Goal: Task Accomplishment & Management: Use online tool/utility

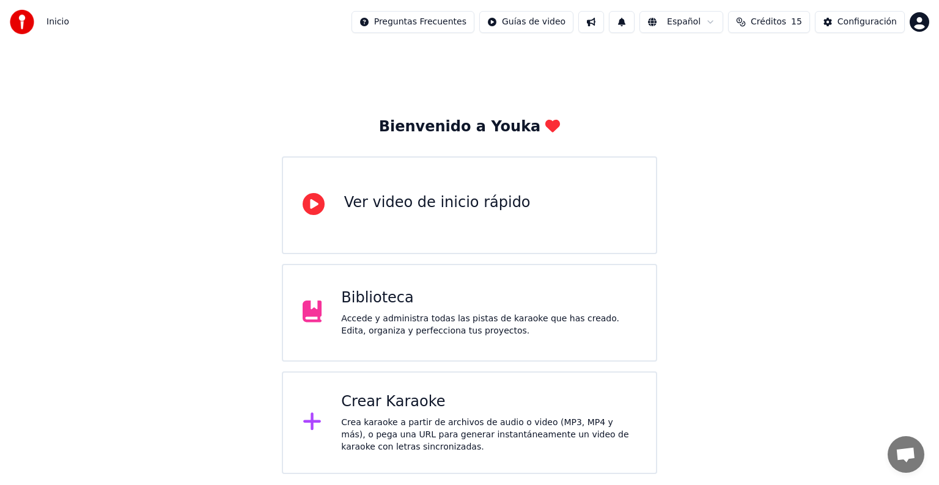
click at [444, 421] on div "Crea karaoke a partir de archivos de audio o video (MP3, MP4 y más), o pega una…" at bounding box center [488, 435] width 295 height 37
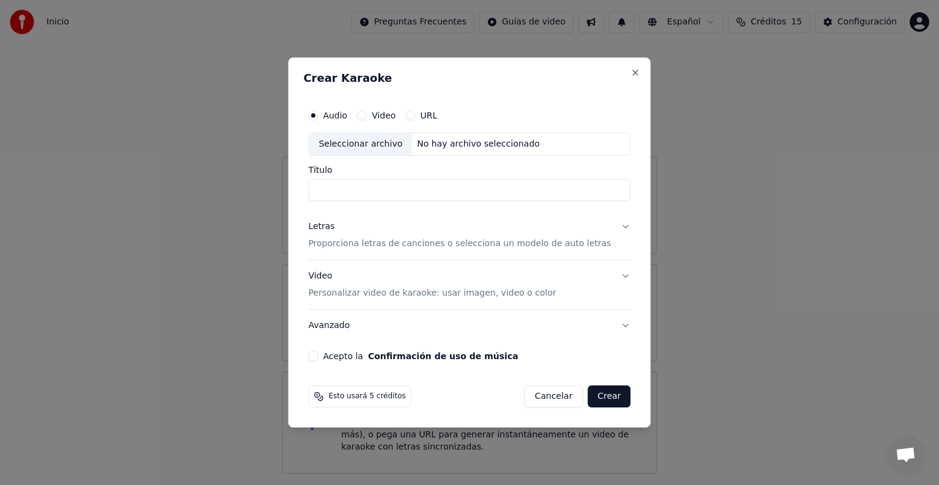
click at [359, 138] on div "Seleccionar archivo" at bounding box center [360, 144] width 103 height 22
type input "**********"
click at [358, 244] on p "Proporciona letras de canciones o selecciona un modelo de auto letras" at bounding box center [459, 244] width 303 height 12
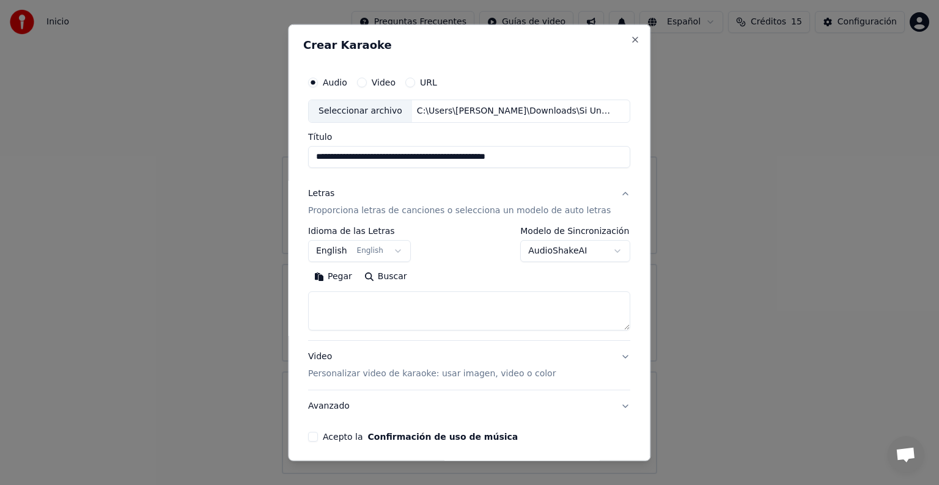
click at [395, 250] on button "English English" at bounding box center [359, 251] width 103 height 22
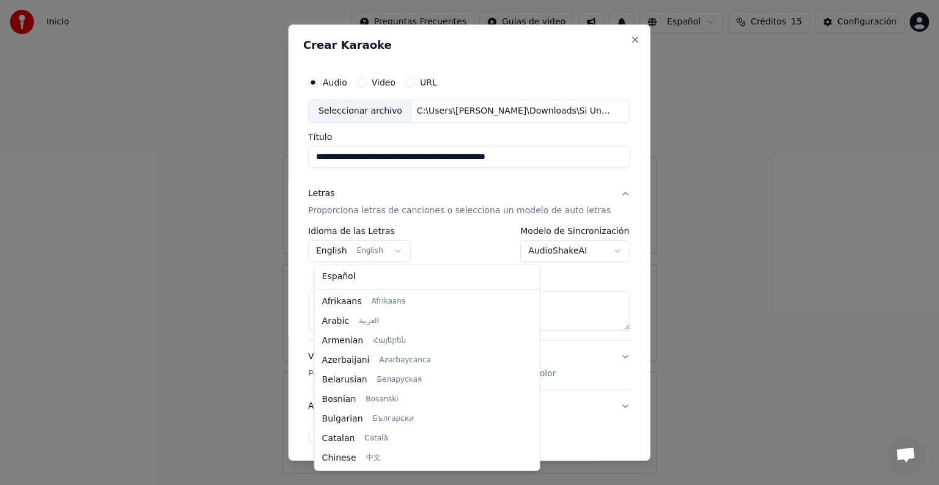
scroll to position [98, 0]
select select "**"
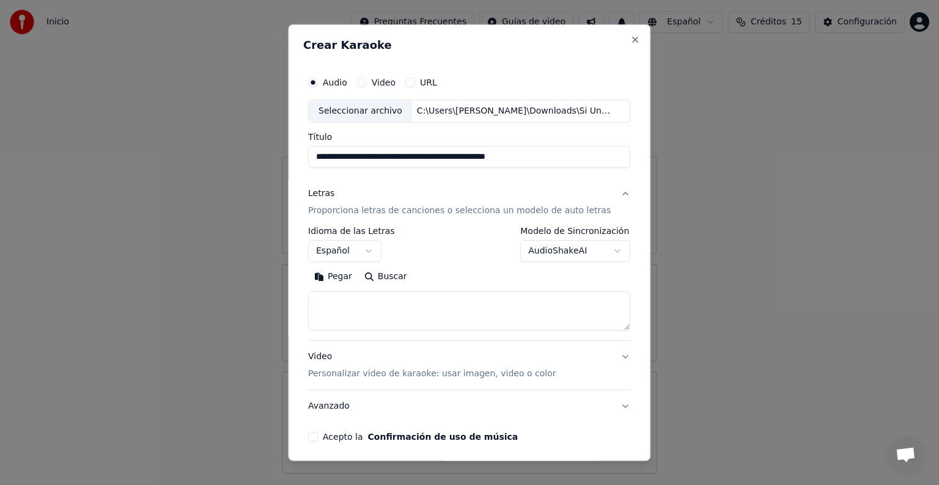
click at [359, 303] on textarea at bounding box center [469, 311] width 322 height 39
paste textarea "**********"
drag, startPoint x: 418, startPoint y: 326, endPoint x: 402, endPoint y: 359, distance: 36.4
click at [418, 326] on textarea "**********" at bounding box center [458, 311] width 301 height 39
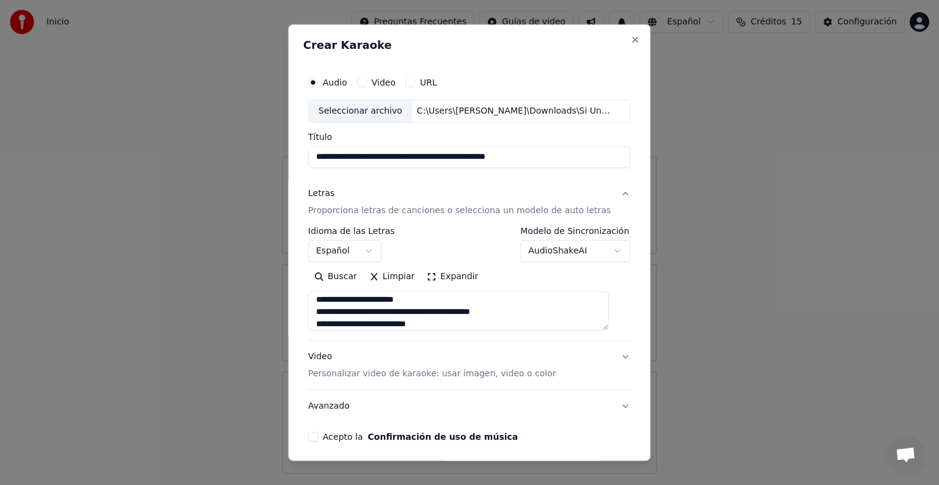
click at [475, 322] on textarea "**********" at bounding box center [458, 311] width 301 height 39
paste textarea "**********"
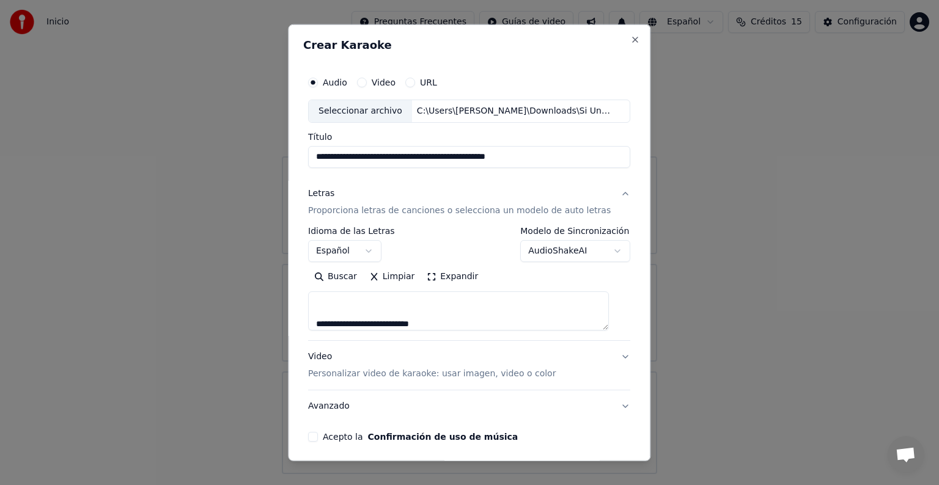
scroll to position [1420, 0]
click at [445, 325] on textarea at bounding box center [458, 311] width 301 height 39
paste textarea "**********"
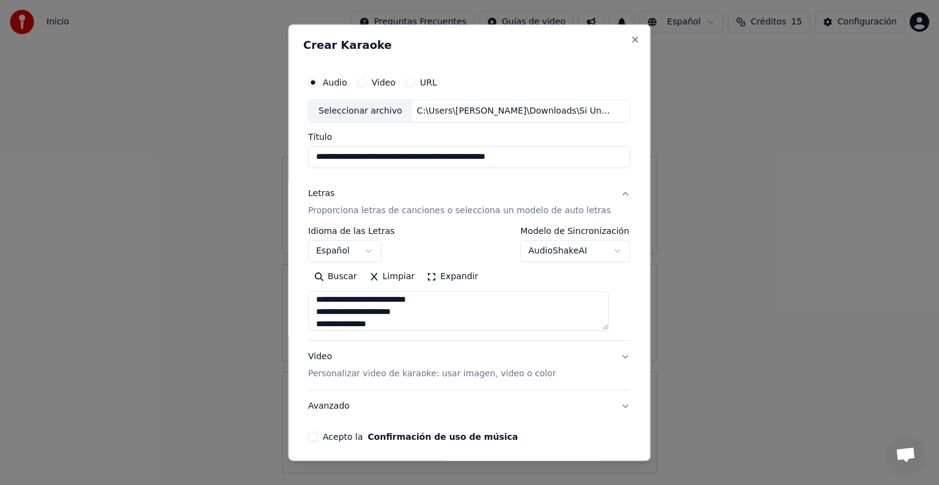
click at [415, 313] on textarea at bounding box center [458, 311] width 301 height 39
click at [394, 312] on textarea at bounding box center [458, 311] width 301 height 39
click at [386, 324] on textarea at bounding box center [458, 311] width 301 height 39
paste textarea "**********"
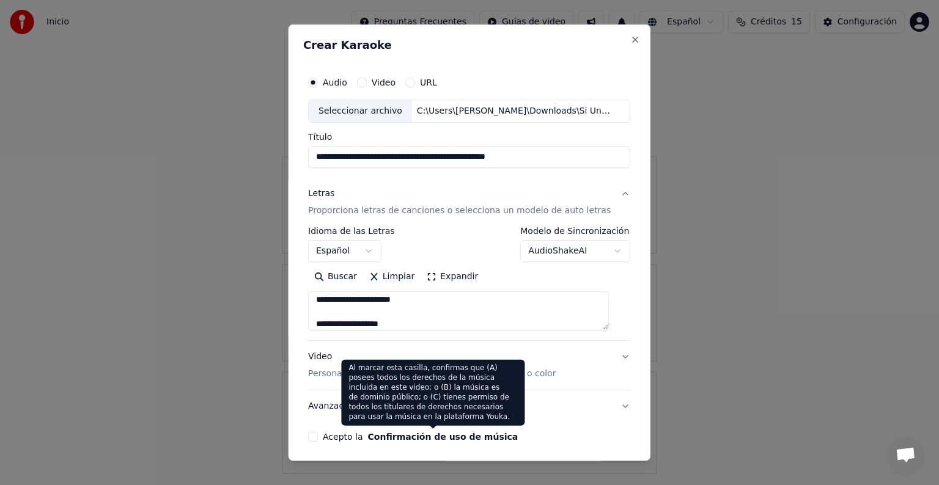
scroll to position [2702, 0]
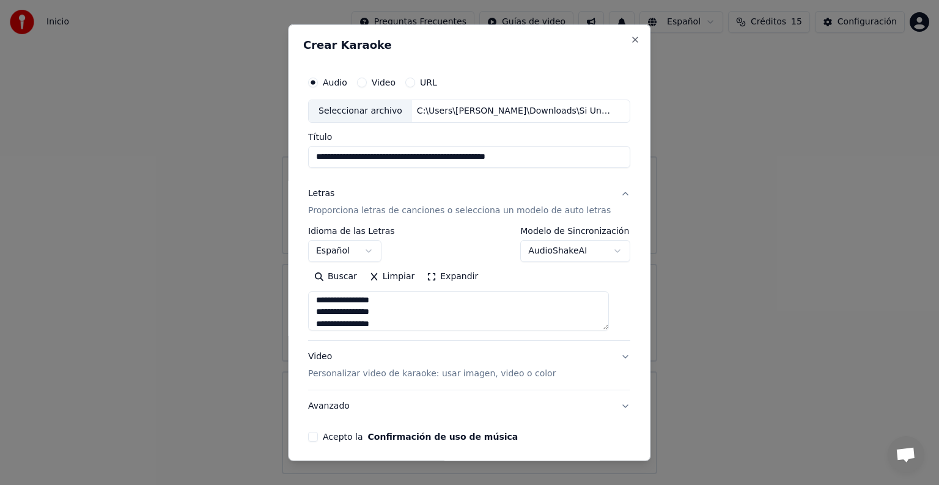
type textarea "**********"
drag, startPoint x: 568, startPoint y: 158, endPoint x: 266, endPoint y: 161, distance: 301.3
click at [266, 161] on body "**********" at bounding box center [469, 237] width 939 height 474
paste input "*"
type input "*"
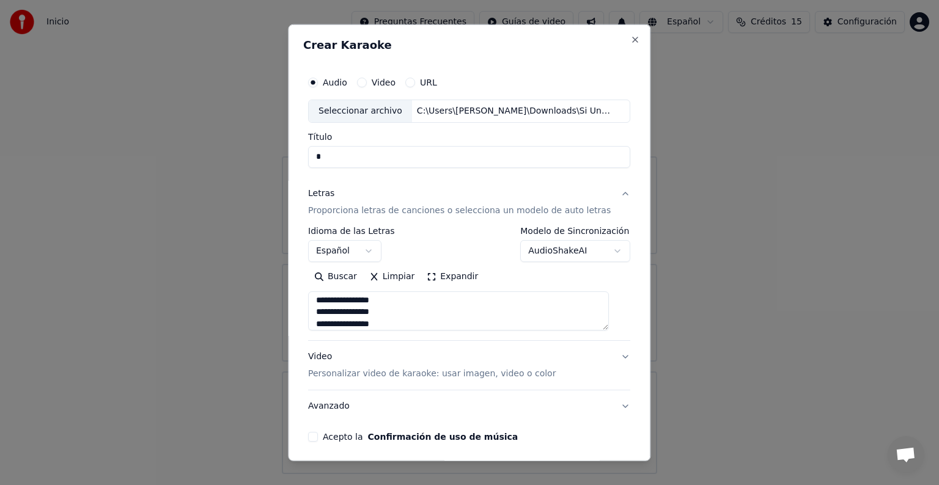
click at [386, 178] on button "Letras Proporciona letras de canciones o selecciona un modelo de auto letras" at bounding box center [469, 202] width 322 height 49
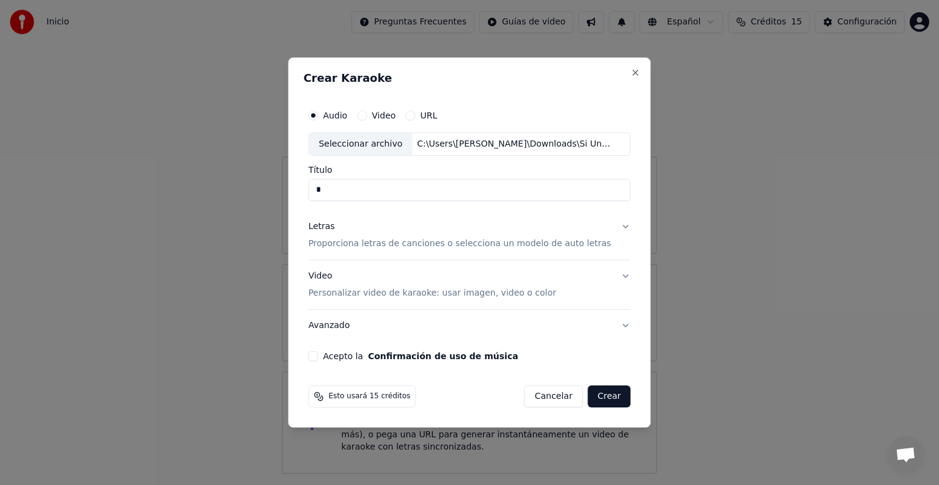
click at [379, 235] on div "Letras Proporciona letras de canciones o selecciona un modelo de auto letras" at bounding box center [459, 235] width 303 height 29
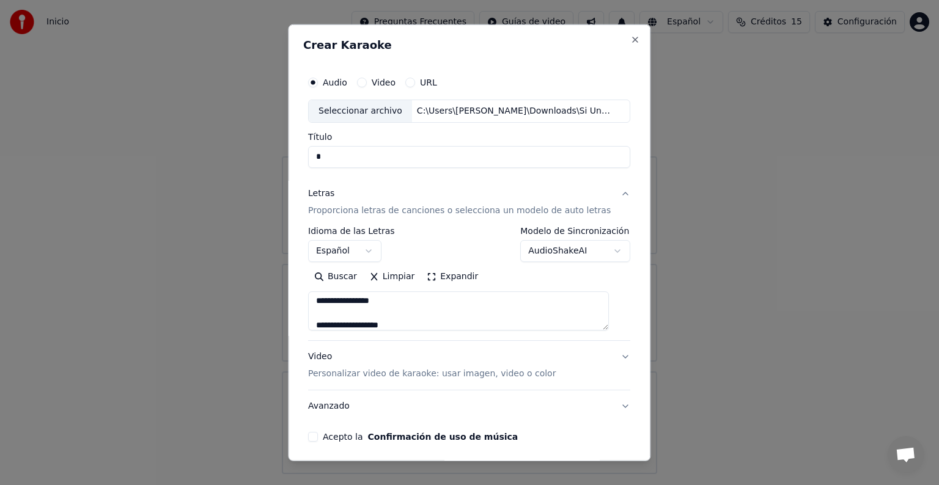
scroll to position [46, 0]
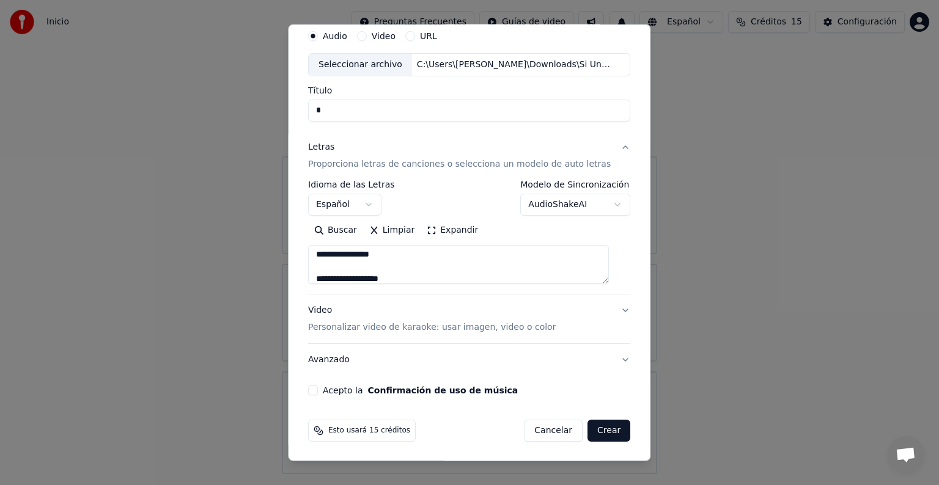
click at [318, 394] on button "Acepto la Confirmación de uso de música" at bounding box center [313, 391] width 10 height 10
click at [590, 430] on button "Crear" at bounding box center [608, 431] width 43 height 22
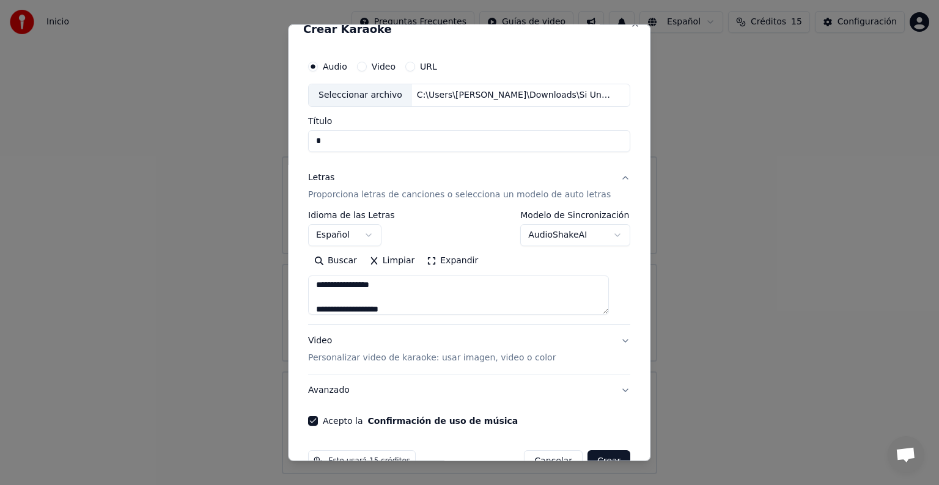
scroll to position [0, 0]
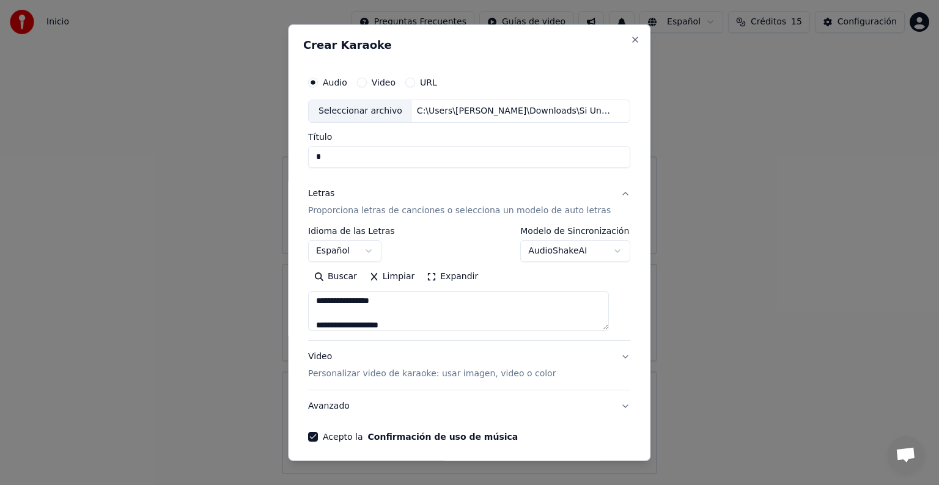
click at [355, 156] on input "*" at bounding box center [469, 157] width 322 height 22
drag, startPoint x: 355, startPoint y: 156, endPoint x: 279, endPoint y: 156, distance: 76.4
click at [279, 156] on body "**********" at bounding box center [469, 237] width 939 height 474
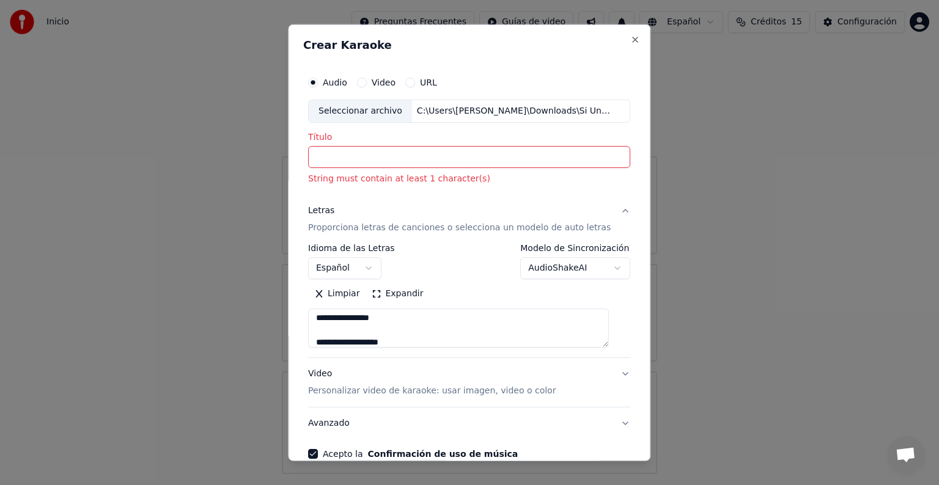
paste input "*"
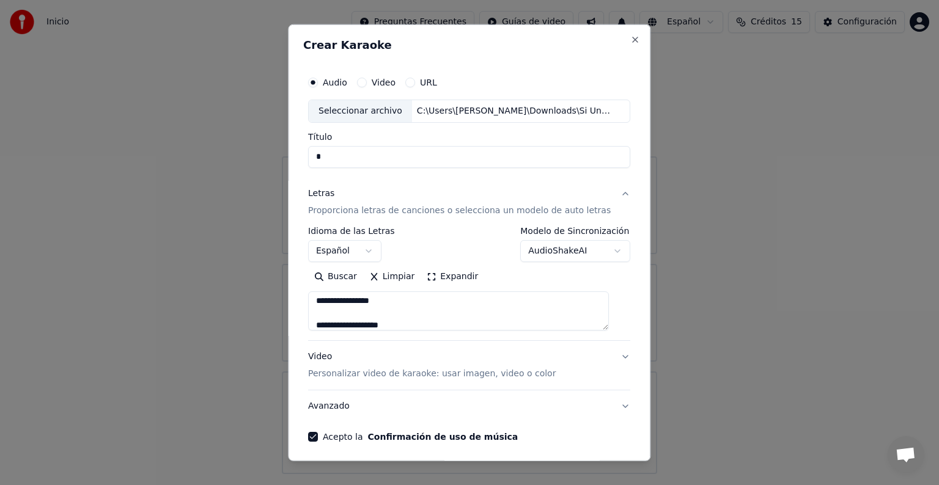
paste input "*"
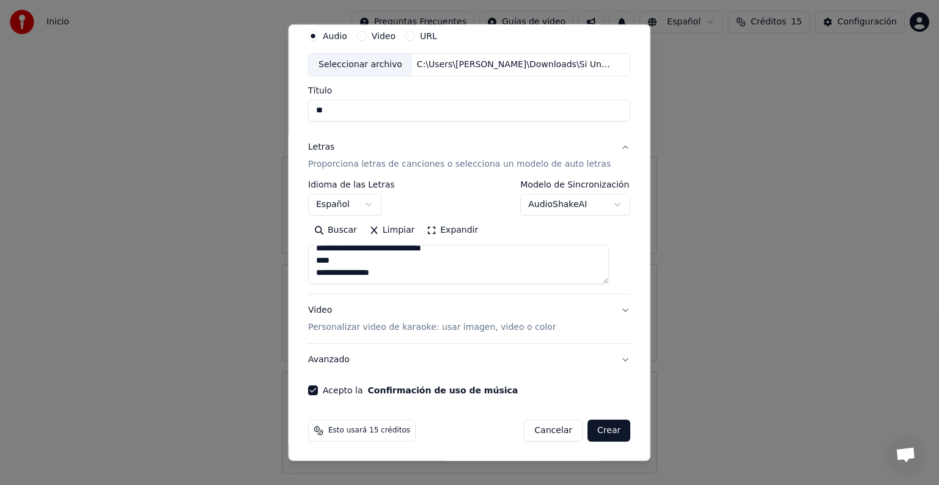
scroll to position [2708, 0]
click at [604, 425] on button "Crear" at bounding box center [608, 431] width 43 height 22
click at [604, 427] on button "Crear" at bounding box center [608, 431] width 43 height 22
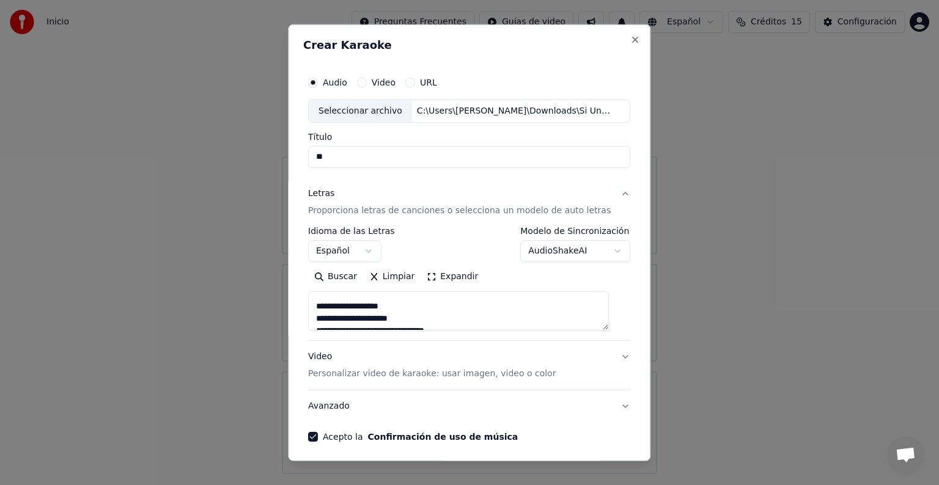
drag, startPoint x: 352, startPoint y: 161, endPoint x: 309, endPoint y: 160, distance: 42.8
click at [309, 160] on div "**********" at bounding box center [469, 255] width 332 height 381
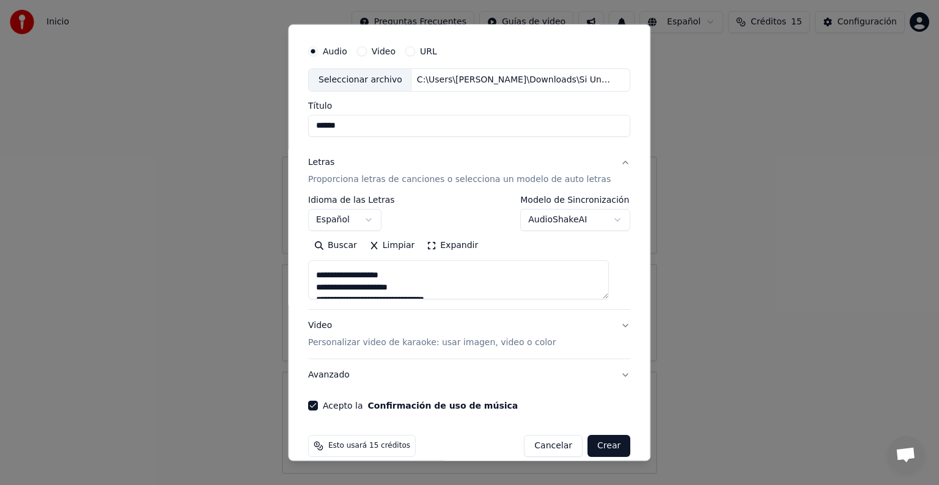
scroll to position [46, 0]
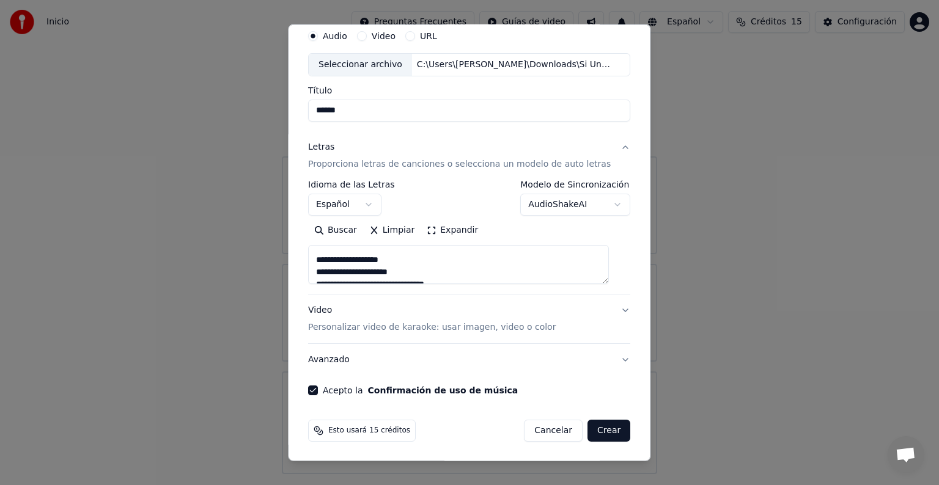
click at [597, 435] on button "Crear" at bounding box center [608, 431] width 43 height 22
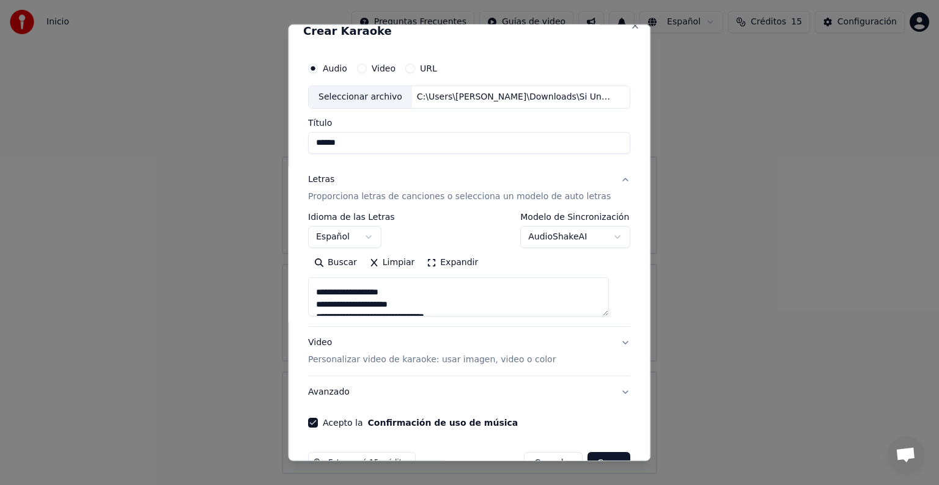
scroll to position [0, 0]
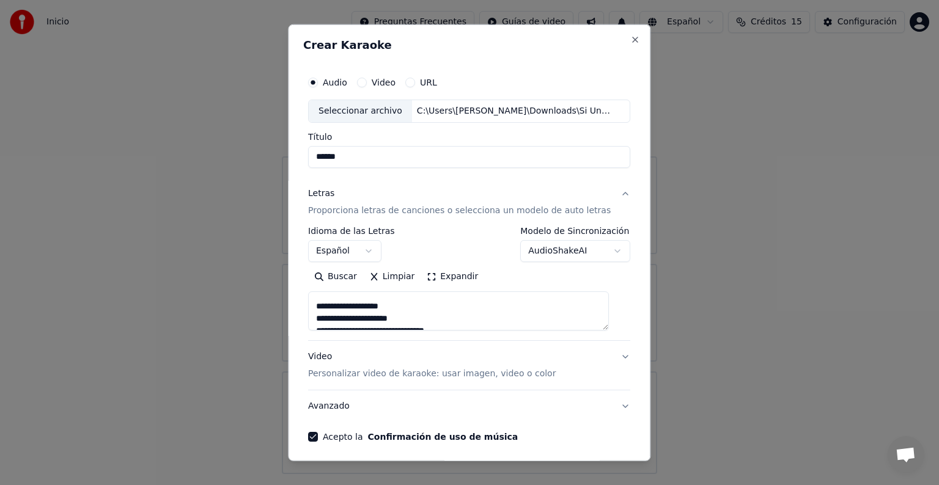
click at [524, 315] on textarea at bounding box center [458, 311] width 301 height 39
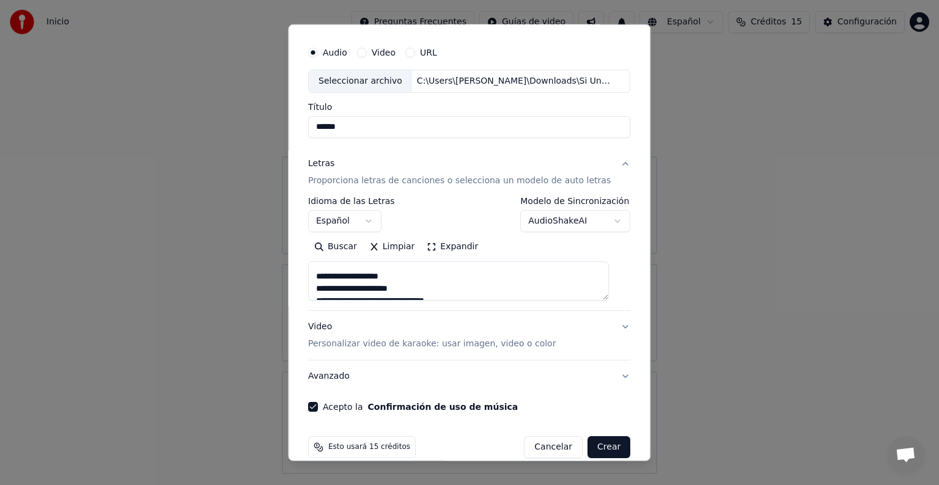
scroll to position [46, 0]
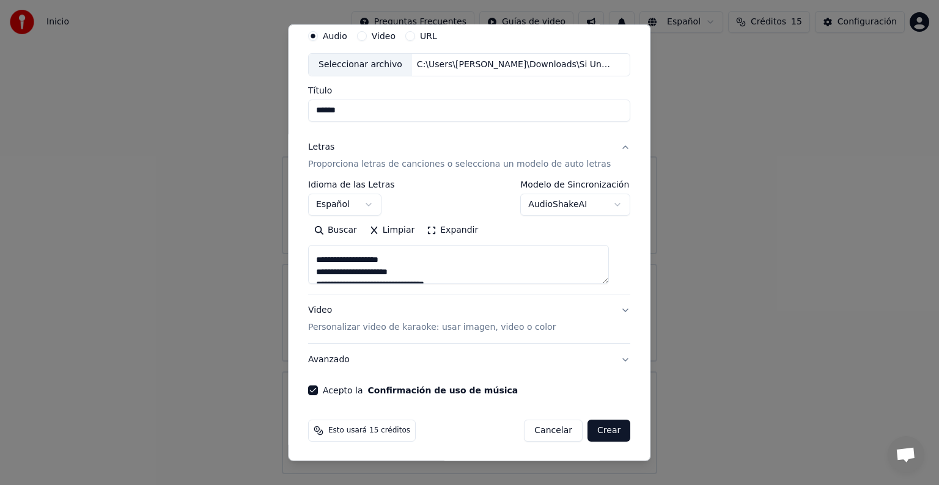
click at [603, 428] on button "Crear" at bounding box center [608, 431] width 43 height 22
click at [587, 431] on button "Crear" at bounding box center [608, 431] width 43 height 22
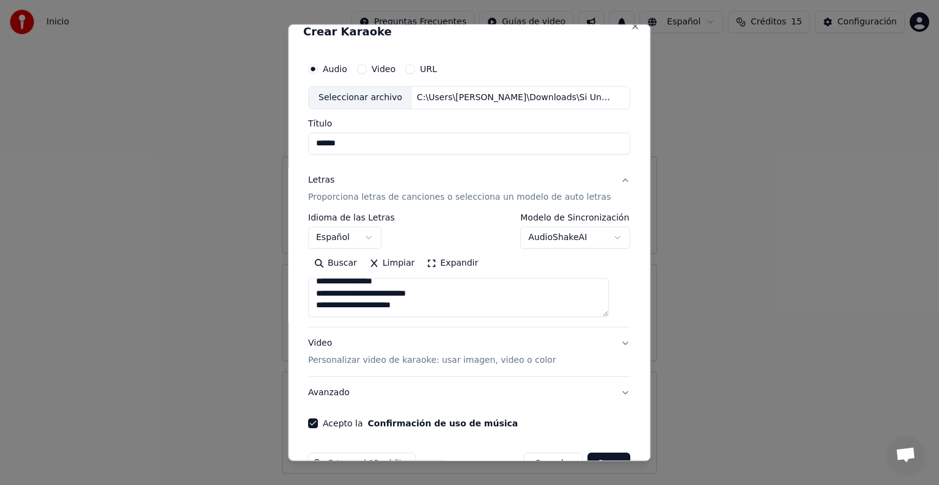
scroll to position [0, 0]
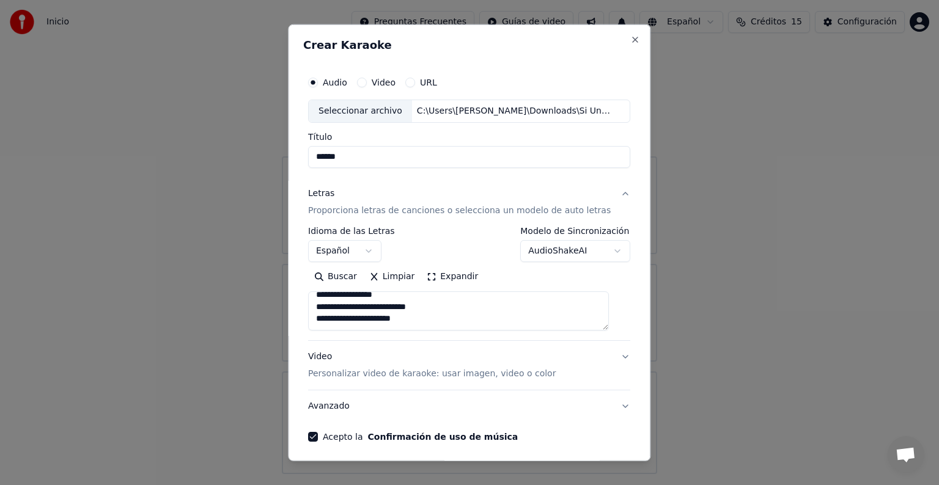
click at [362, 110] on div "Seleccionar archivo" at bounding box center [360, 111] width 103 height 22
click at [460, 133] on label "Título" at bounding box center [469, 137] width 322 height 9
click at [460, 146] on input "******" at bounding box center [469, 157] width 322 height 22
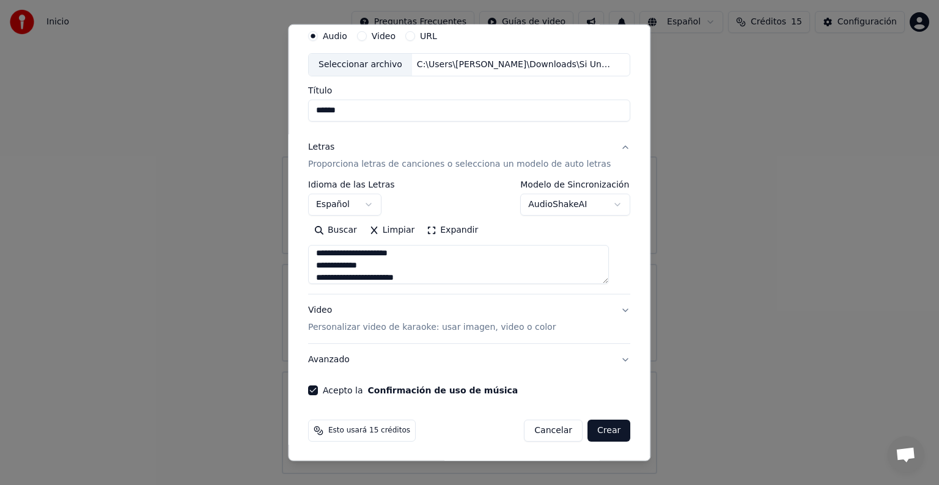
scroll to position [2097, 0]
click at [597, 434] on button "Crear" at bounding box center [608, 431] width 43 height 22
click at [417, 269] on textarea at bounding box center [458, 264] width 301 height 39
click at [435, 234] on button "Expandir" at bounding box center [453, 231] width 64 height 20
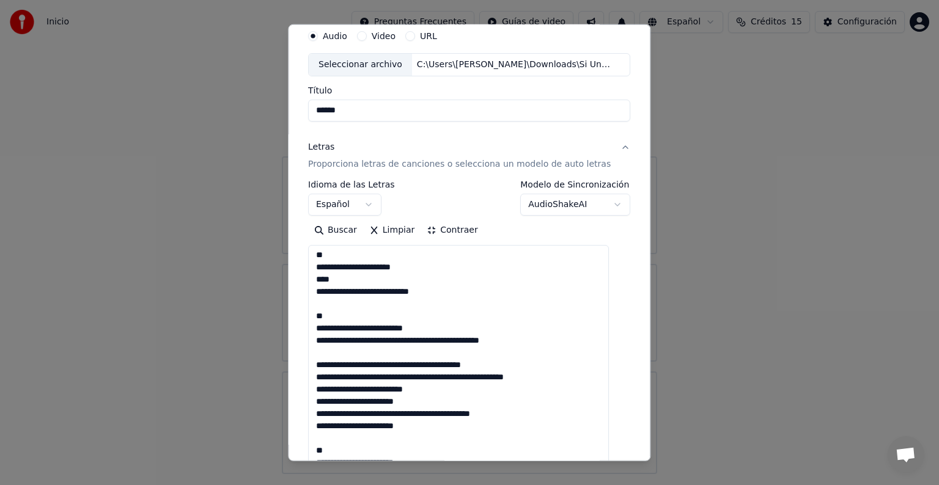
scroll to position [1, 0]
click at [442, 209] on div "**********" at bounding box center [469, 197] width 322 height 35
click at [460, 233] on button "Contraer" at bounding box center [452, 231] width 63 height 20
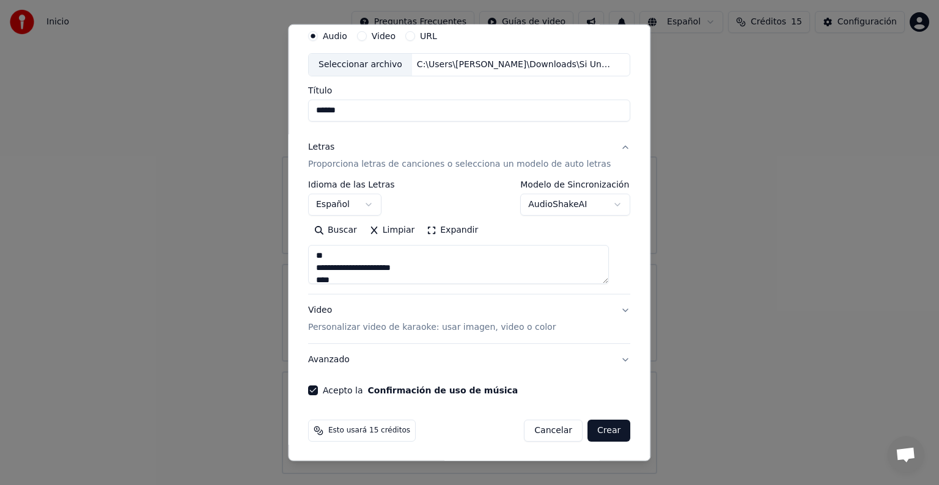
click at [463, 203] on div "**********" at bounding box center [469, 197] width 322 height 35
click at [318, 389] on button "Acepto la Confirmación de uso de música" at bounding box center [313, 391] width 10 height 10
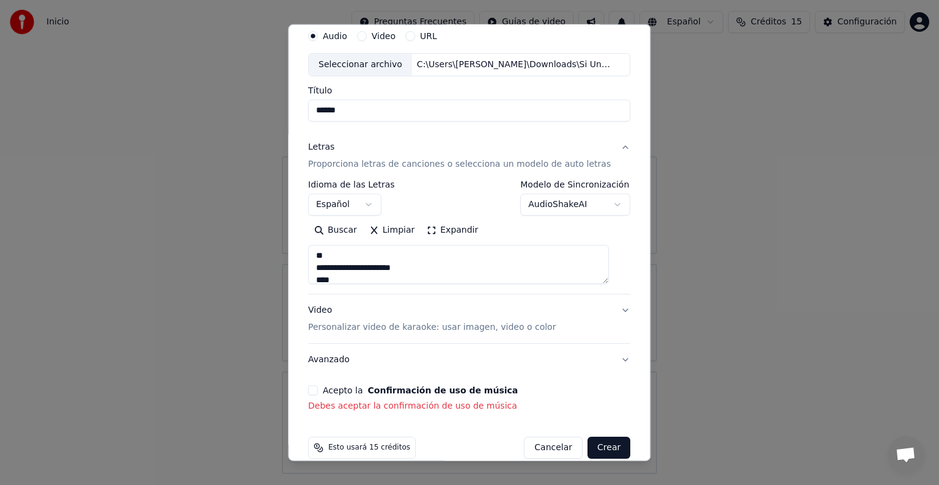
click at [318, 389] on button "Acepto la Confirmación de uso de música" at bounding box center [313, 391] width 10 height 10
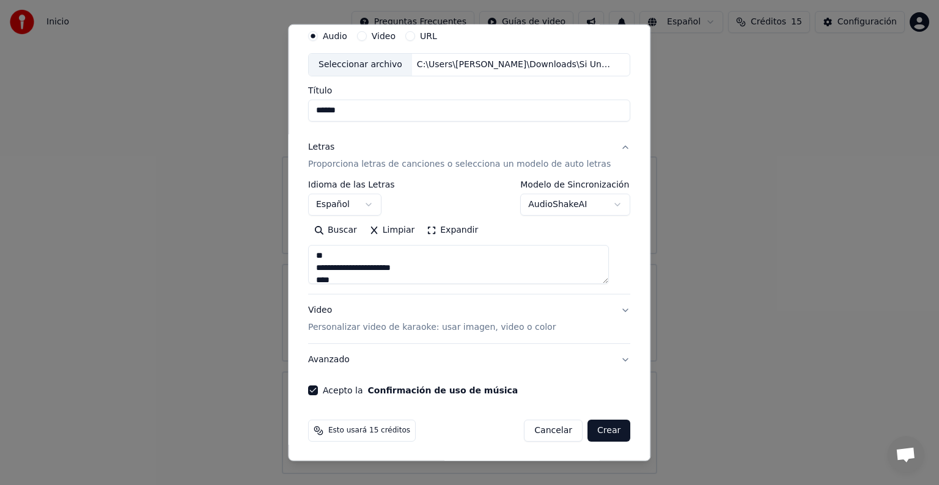
click at [553, 365] on button "Avanzado" at bounding box center [469, 360] width 322 height 32
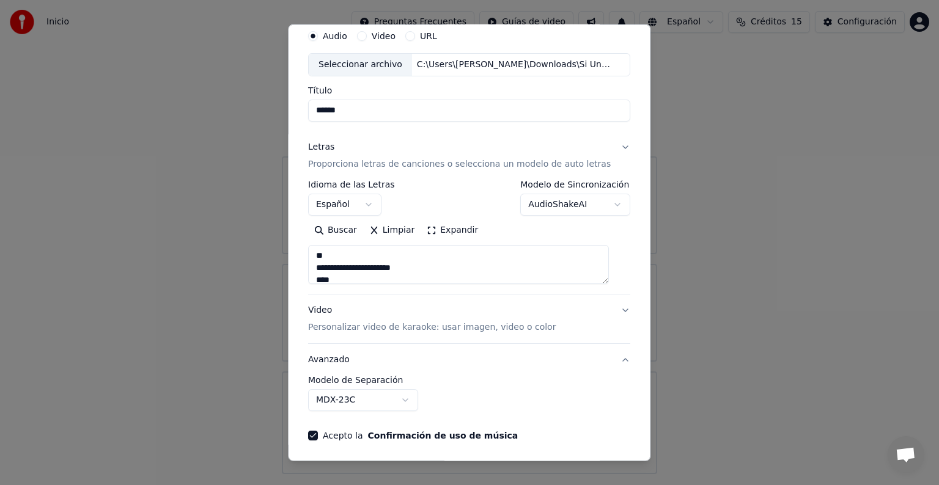
scroll to position [0, 0]
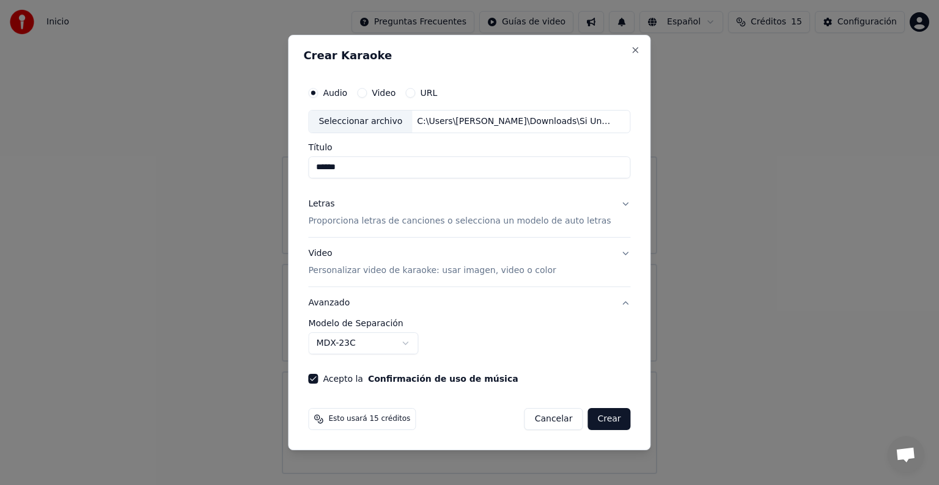
click at [597, 422] on button "Crear" at bounding box center [608, 419] width 43 height 22
click at [587, 416] on button "Crear" at bounding box center [608, 419] width 43 height 22
click at [376, 122] on div "Seleccionar archivo" at bounding box center [360, 122] width 103 height 22
click at [420, 183] on div "**********" at bounding box center [469, 232] width 332 height 313
click at [599, 416] on button "Crear" at bounding box center [608, 419] width 43 height 22
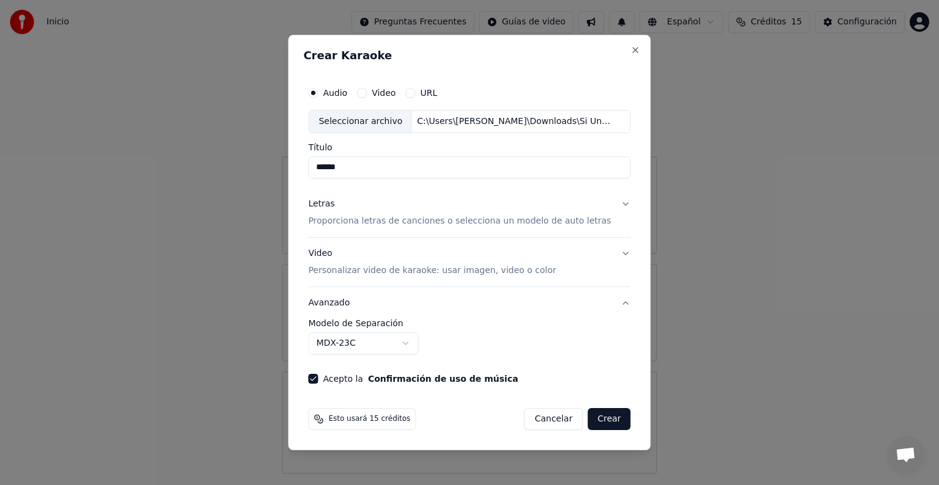
click at [423, 168] on input "******" at bounding box center [469, 167] width 322 height 22
click at [393, 215] on p "Proporciona letras de canciones o selecciona un modelo de auto letras" at bounding box center [459, 221] width 303 height 12
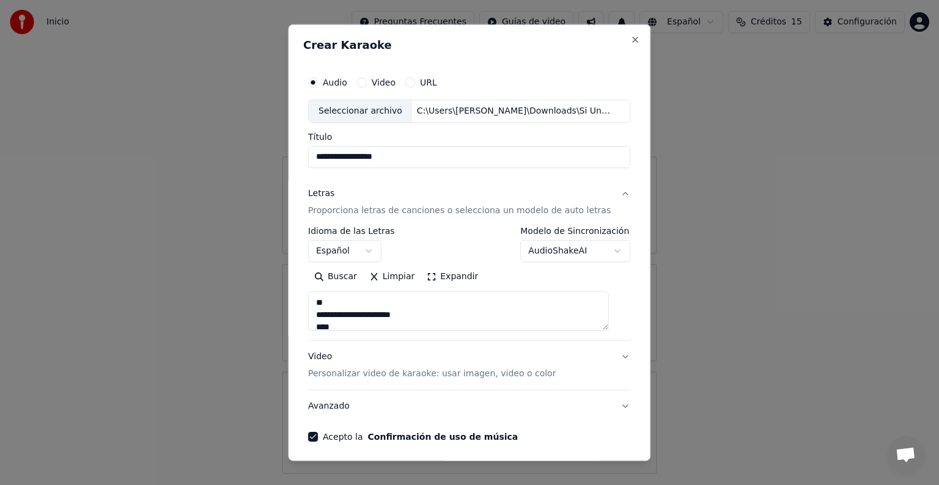
click at [439, 249] on div "**********" at bounding box center [469, 244] width 322 height 35
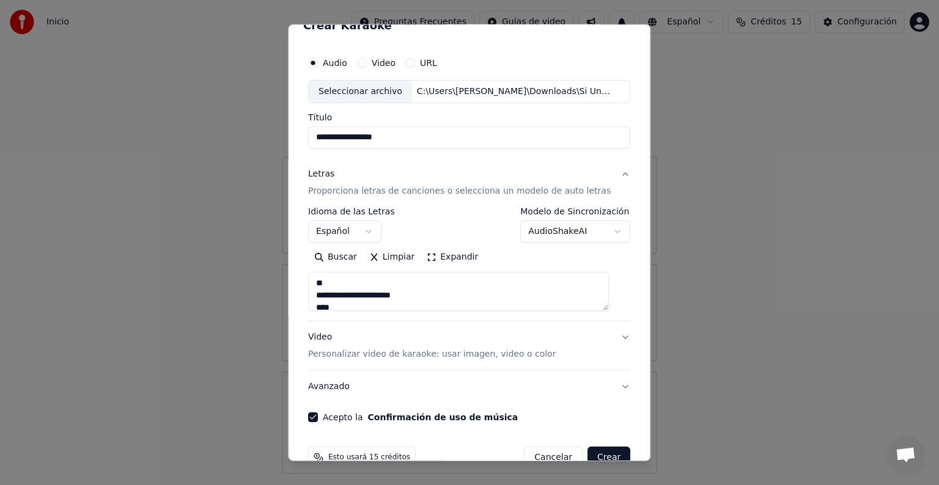
scroll to position [46, 0]
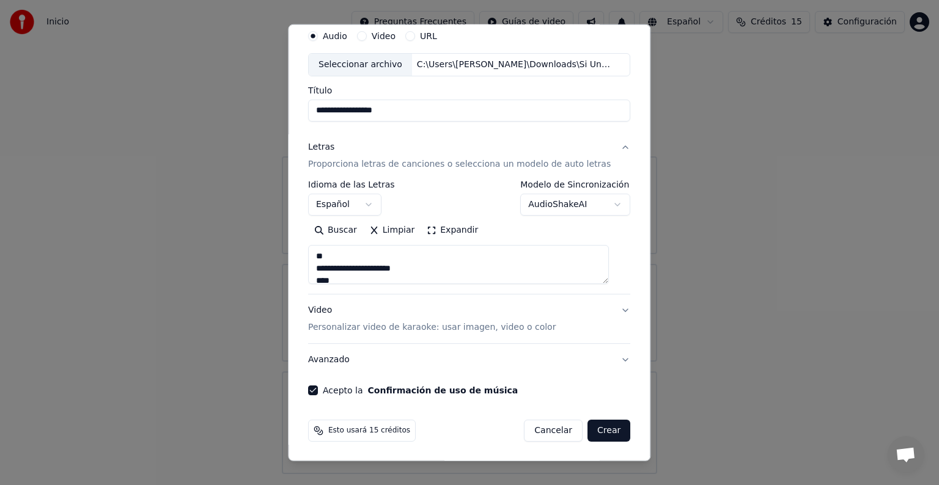
click at [350, 431] on span "Esto usará 15 créditos" at bounding box center [369, 431] width 82 height 10
click at [361, 433] on span "Esto usará 15 créditos" at bounding box center [369, 431] width 82 height 10
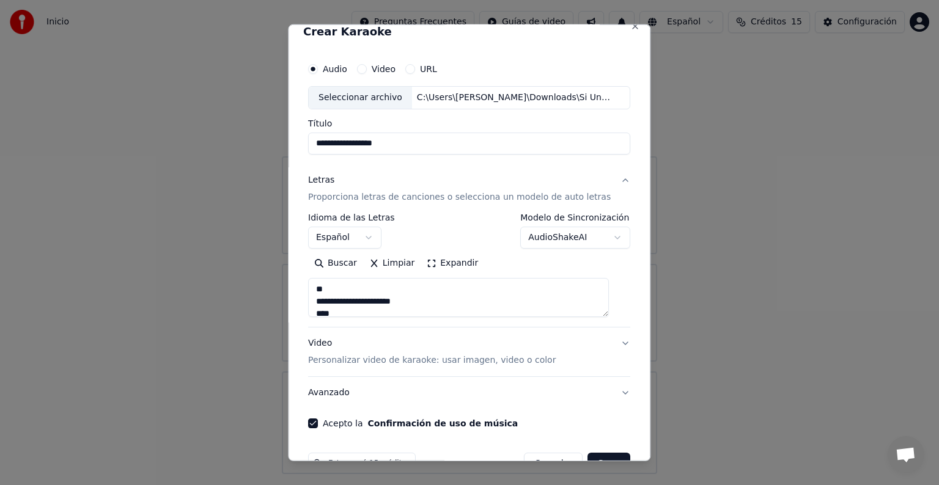
scroll to position [0, 0]
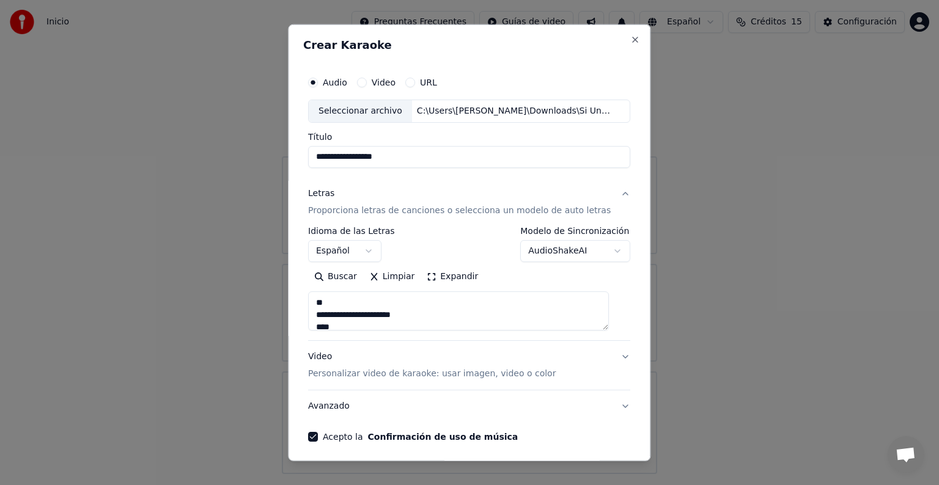
click at [406, 31] on div "**********" at bounding box center [469, 242] width 362 height 437
click at [367, 112] on div "Seleccionar archivo" at bounding box center [360, 111] width 103 height 22
type input "**********"
click at [472, 133] on label "Título" at bounding box center [469, 137] width 322 height 9
click at [472, 146] on input "**********" at bounding box center [469, 157] width 322 height 22
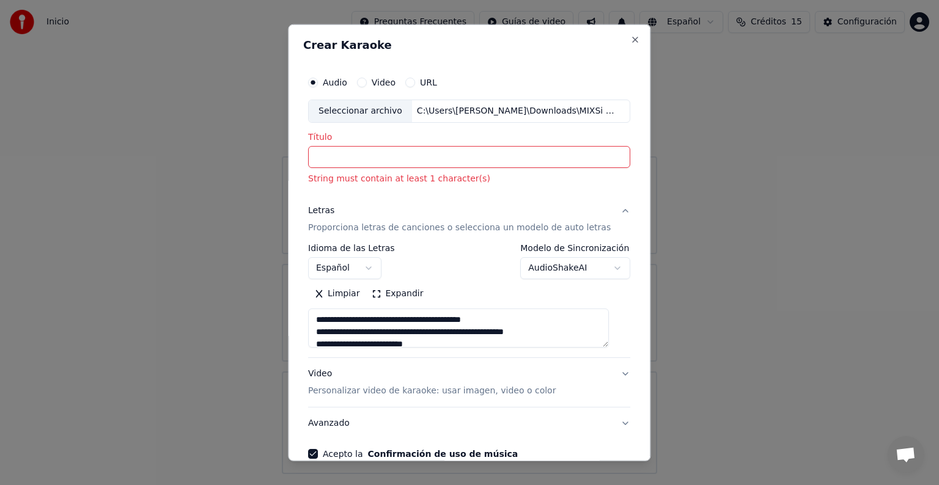
paste input "*"
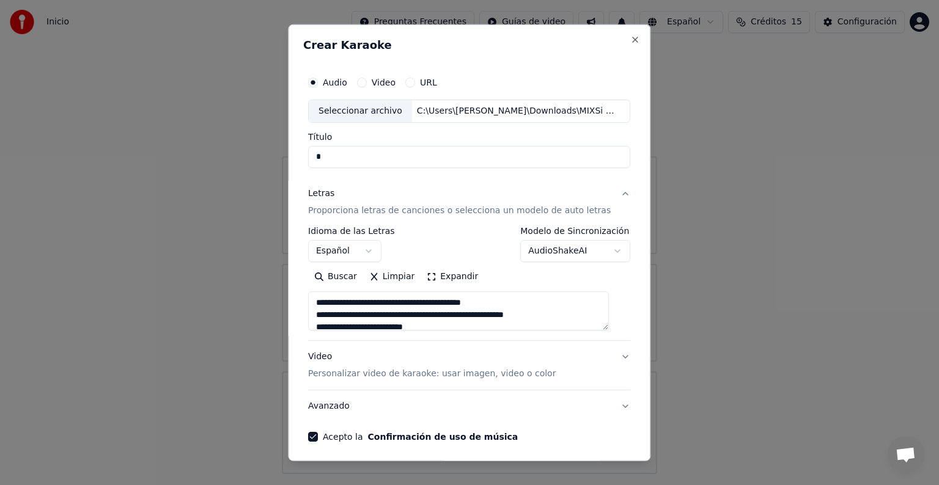
paste input "*"
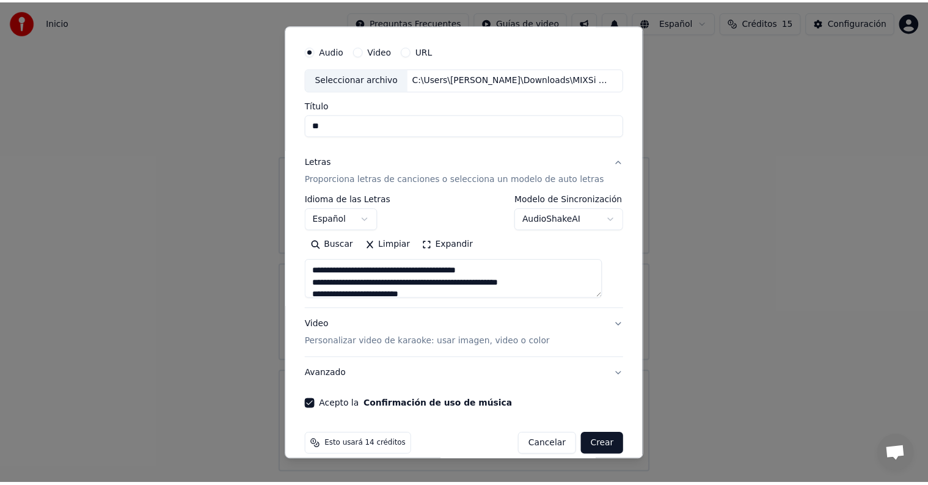
scroll to position [46, 0]
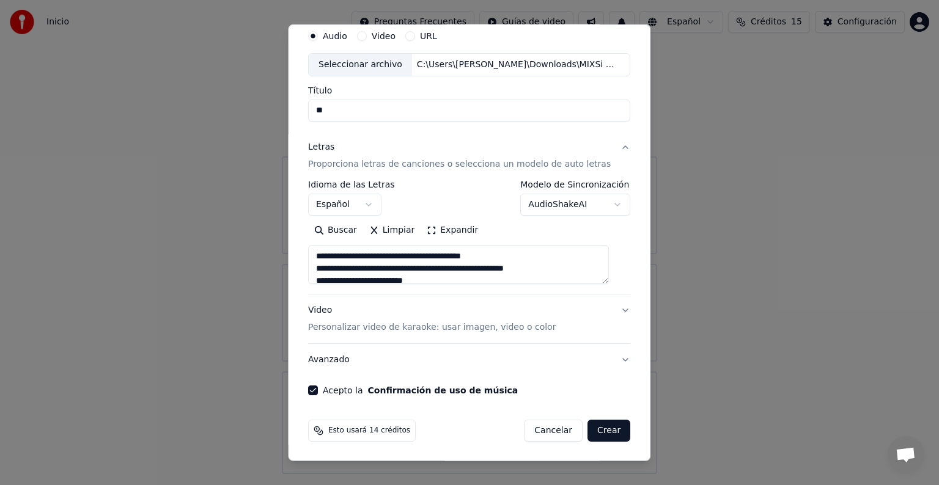
type input "**"
click at [589, 430] on button "Crear" at bounding box center [608, 431] width 43 height 22
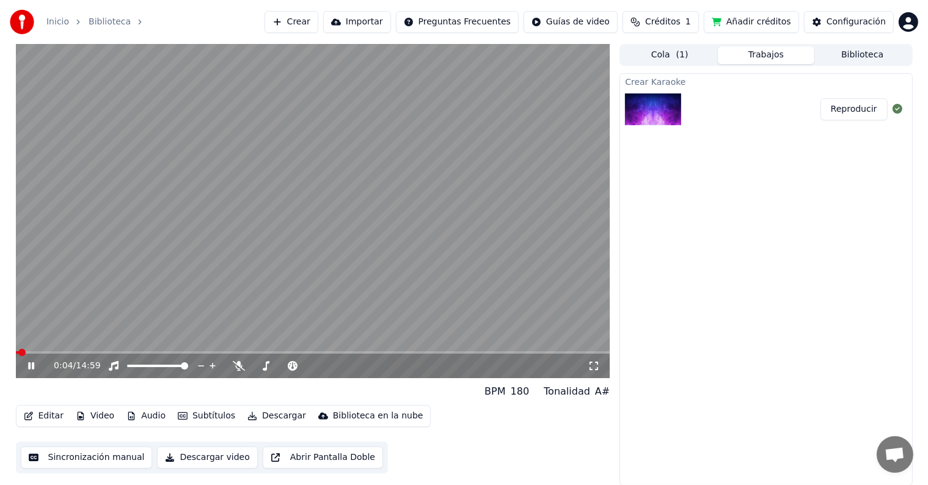
click at [34, 368] on icon at bounding box center [31, 365] width 6 height 7
click at [39, 351] on span at bounding box center [313, 352] width 595 height 2
click at [28, 369] on icon at bounding box center [31, 366] width 7 height 9
click at [21, 351] on video at bounding box center [313, 211] width 595 height 334
click at [16, 353] on span at bounding box center [17, 352] width 3 height 2
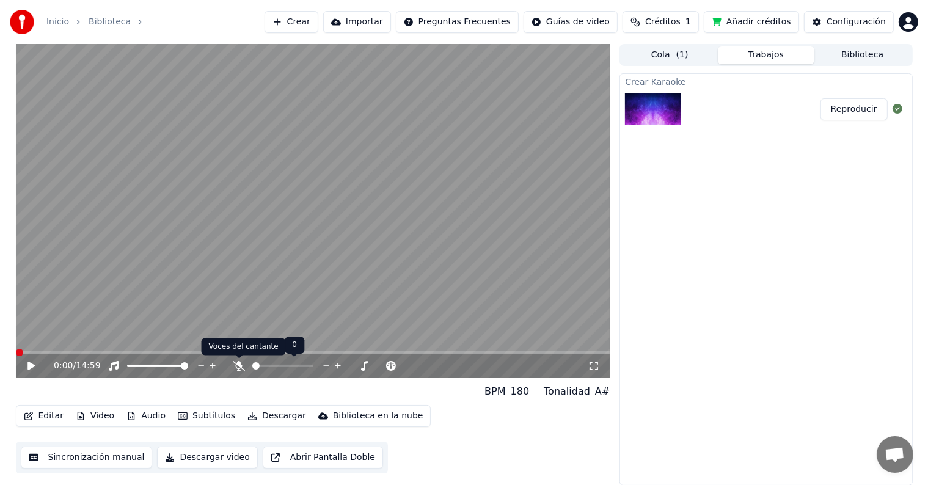
click at [241, 366] on icon at bounding box center [239, 366] width 12 height 10
click at [29, 369] on icon at bounding box center [31, 366] width 7 height 9
click at [35, 362] on icon at bounding box center [40, 366] width 29 height 10
click at [340, 256] on video at bounding box center [313, 211] width 595 height 334
click at [30, 359] on div "1:53 / 14:59" at bounding box center [313, 366] width 595 height 24
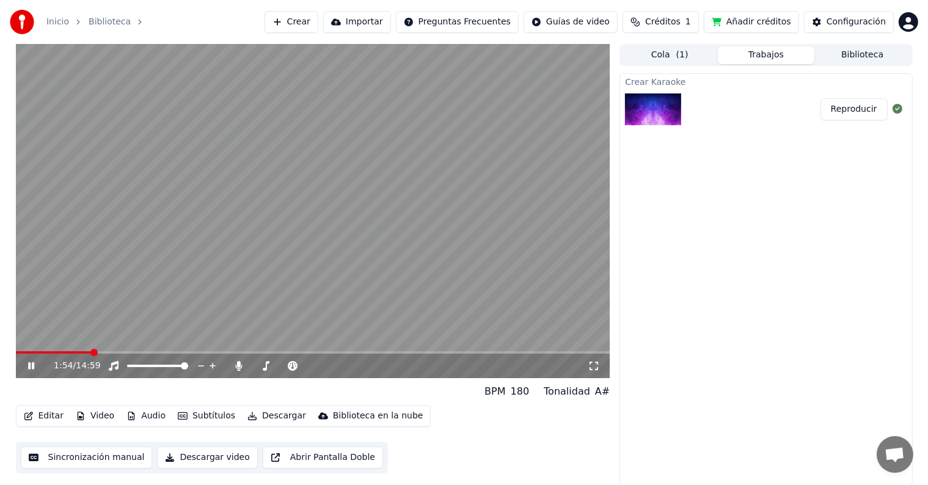
click at [32, 362] on icon at bounding box center [40, 366] width 29 height 10
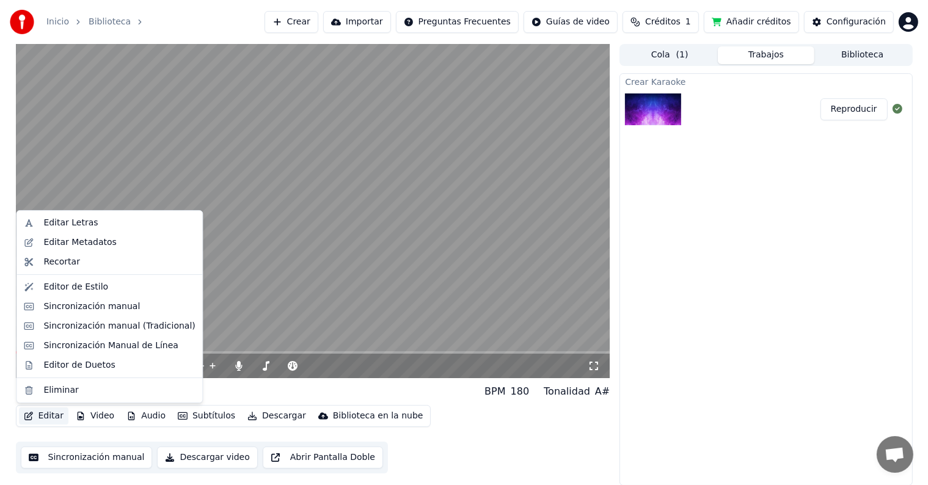
click at [46, 414] on button "Editar" at bounding box center [44, 416] width 50 height 17
click at [95, 314] on div "Sincronización manual" at bounding box center [109, 307] width 181 height 20
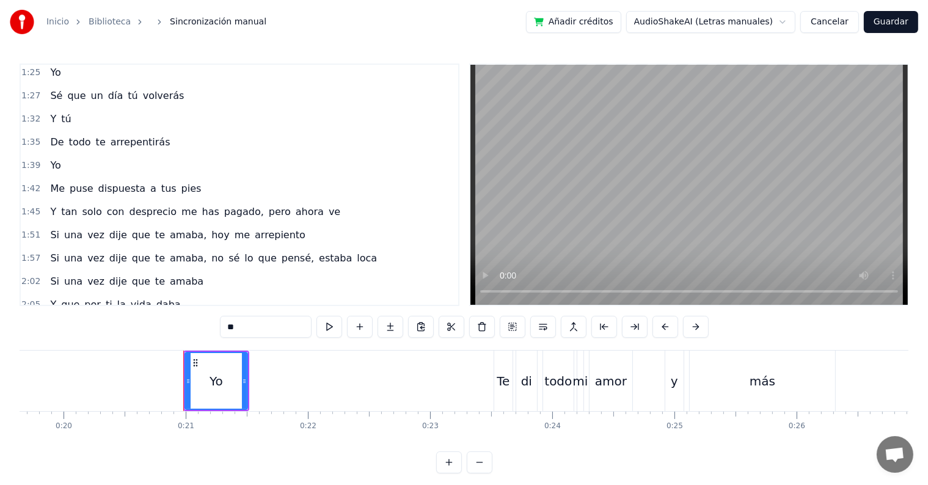
scroll to position [0, 2503]
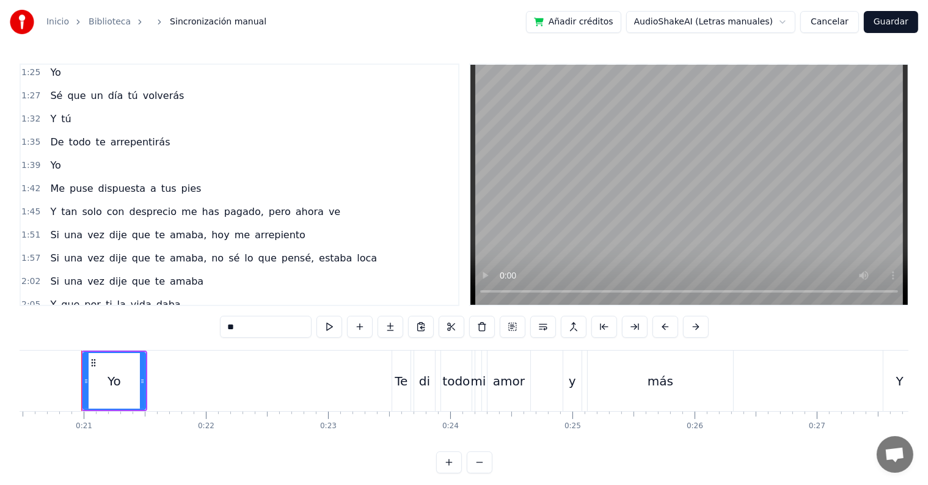
click at [319, 200] on div "1:45 Y tan solo con desprecio me has pagado, pero ahora ve" at bounding box center [240, 211] width 438 height 23
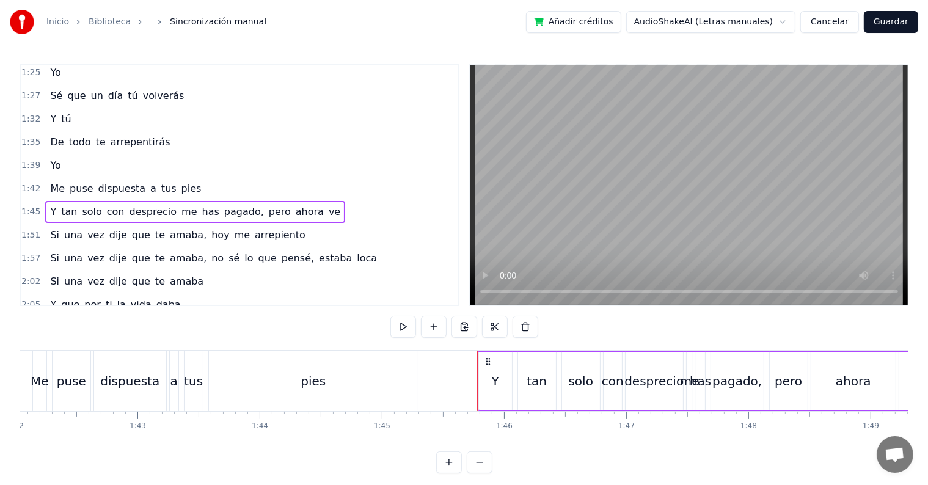
scroll to position [0, 12868]
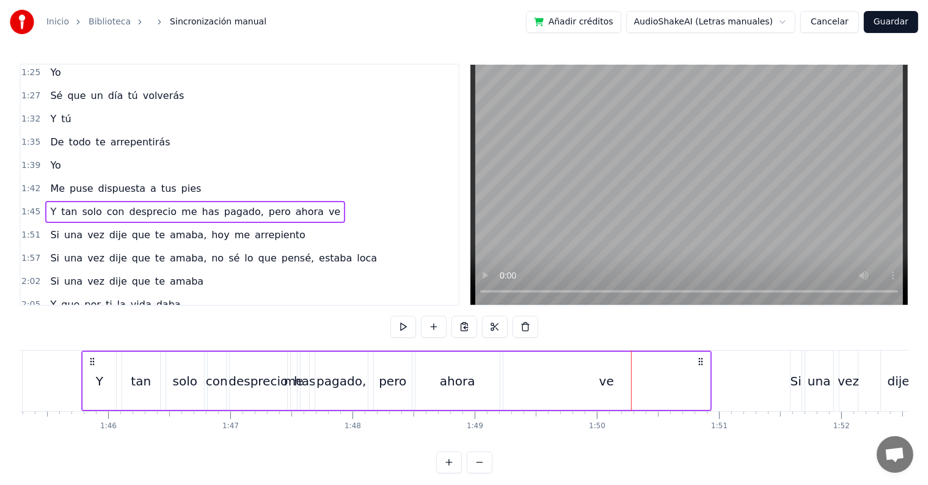
click at [605, 380] on div "ve" at bounding box center [607, 381] width 15 height 18
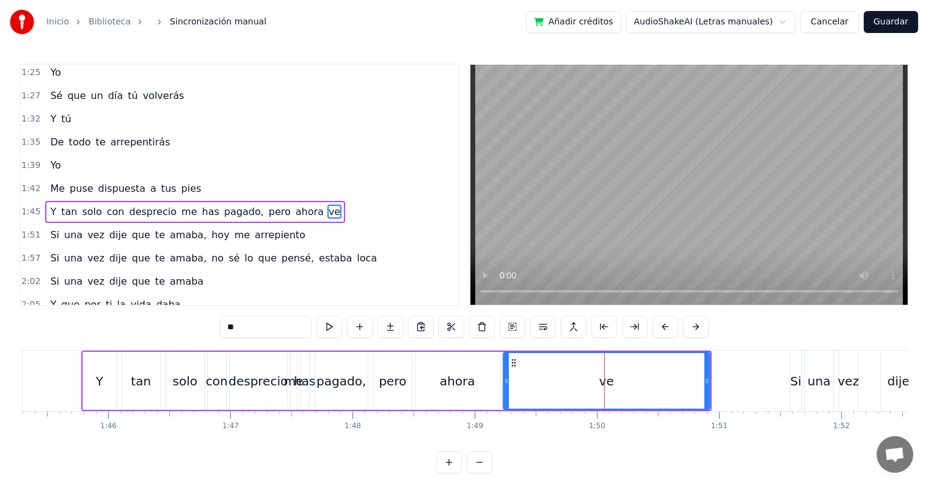
scroll to position [318, 0]
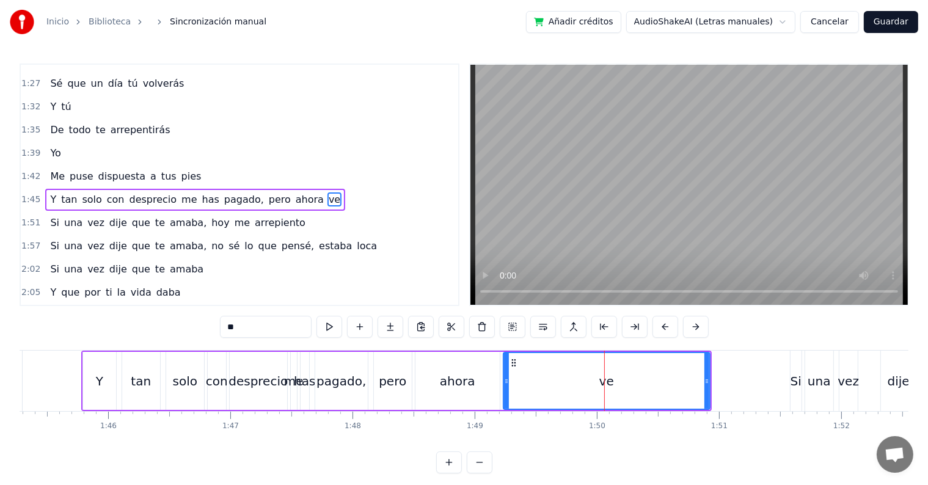
click at [263, 325] on input "**" at bounding box center [266, 327] width 92 height 22
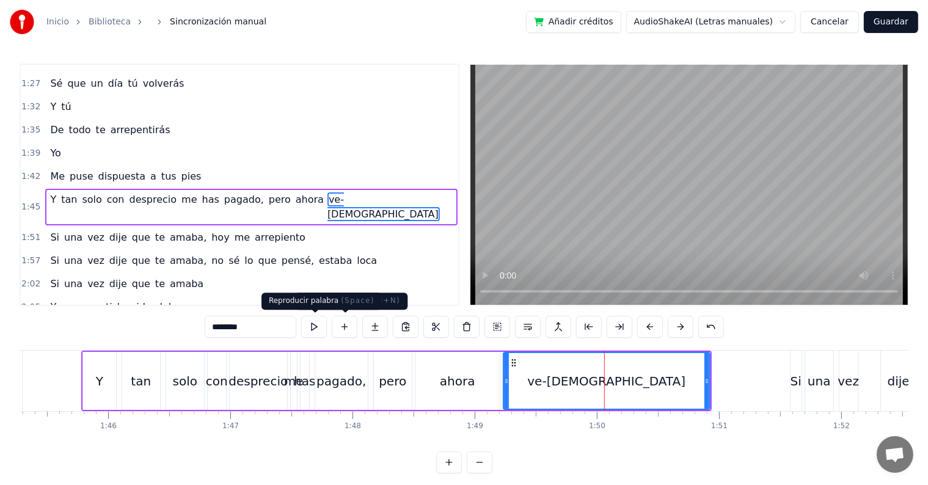
click at [323, 328] on button at bounding box center [314, 327] width 26 height 22
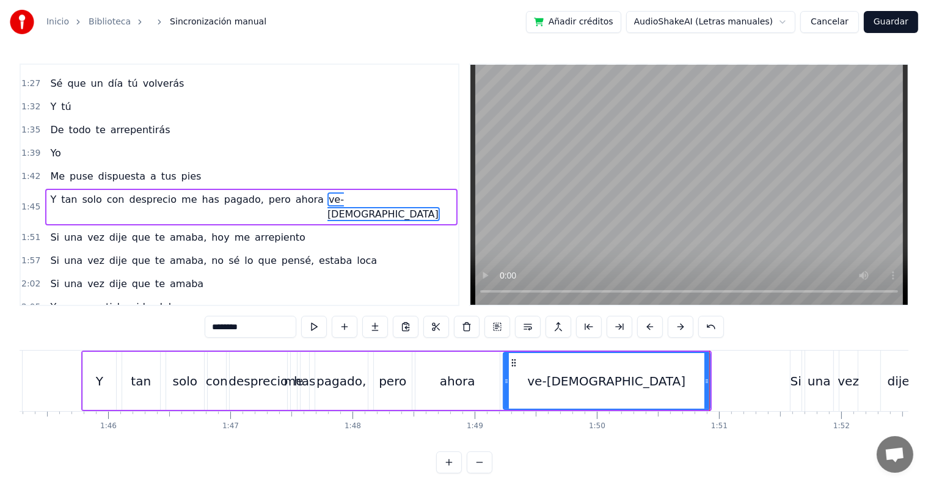
click at [246, 328] on input "********" at bounding box center [251, 327] width 92 height 22
type input "**********"
click at [315, 327] on button at bounding box center [314, 327] width 26 height 22
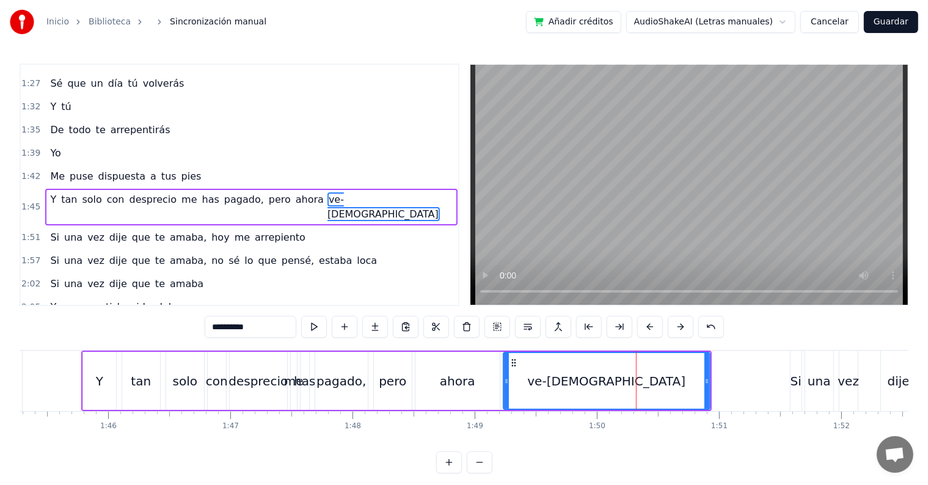
click at [315, 327] on button at bounding box center [314, 327] width 26 height 22
click at [316, 332] on button at bounding box center [314, 327] width 26 height 22
click at [362, 188] on div "1:45 Y tan solo con desprecio me has pagado, pero ahora ve-ie-ie-i" at bounding box center [240, 207] width 438 height 38
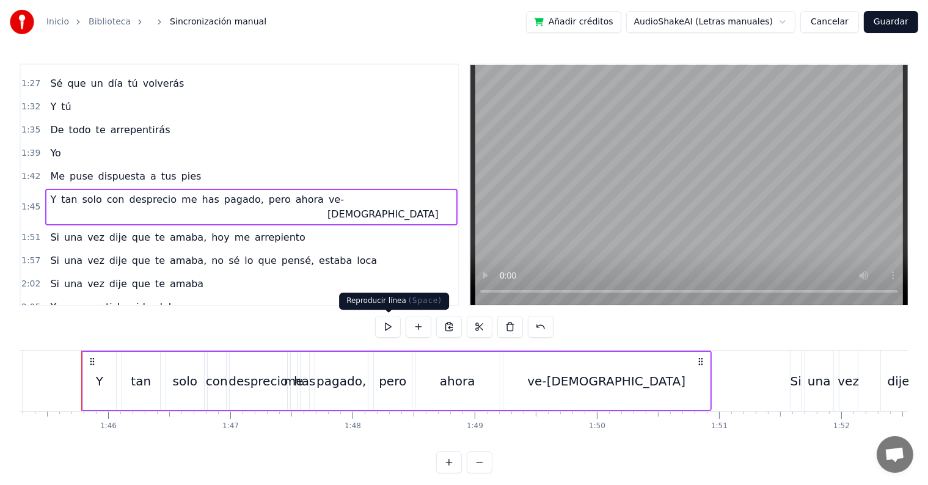
click at [381, 328] on button at bounding box center [388, 327] width 26 height 22
click at [372, 188] on div "1:45 Y tan solo con desprecio me has pagado, pero ahora ve-ie-ie-i" at bounding box center [240, 207] width 438 height 38
click at [315, 226] on div "1:51 Si una vez dije que te amaba, [DATE] me arrepiento" at bounding box center [240, 237] width 438 height 23
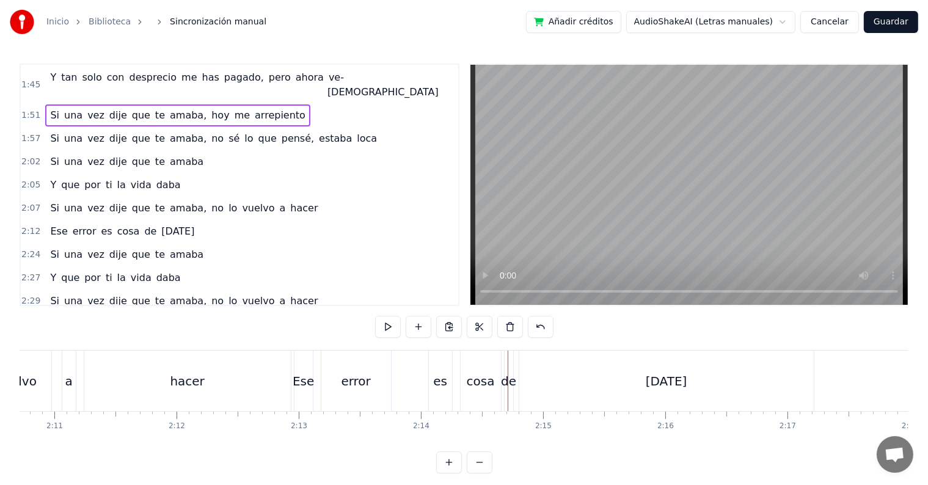
scroll to position [501, 0]
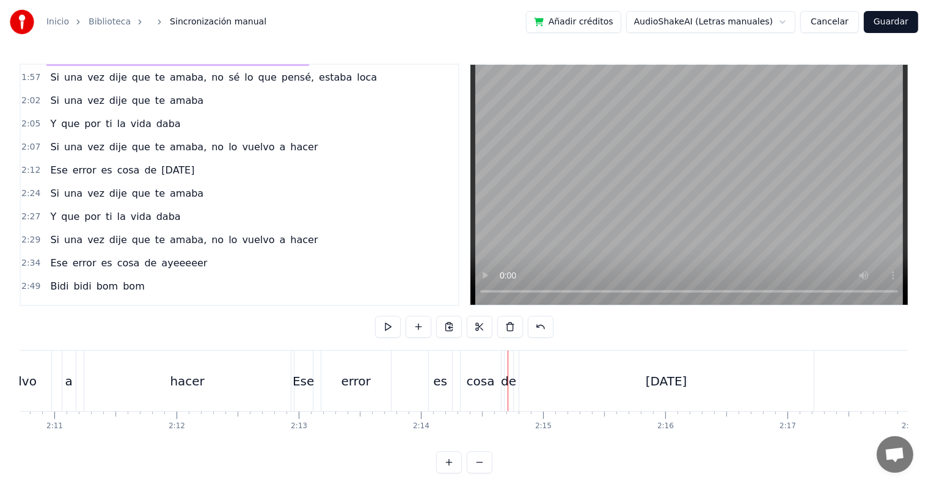
click at [305, 229] on div "2:29 Si una vez dije que te amaba, no lo vuelvo a hacer" at bounding box center [240, 240] width 438 height 23
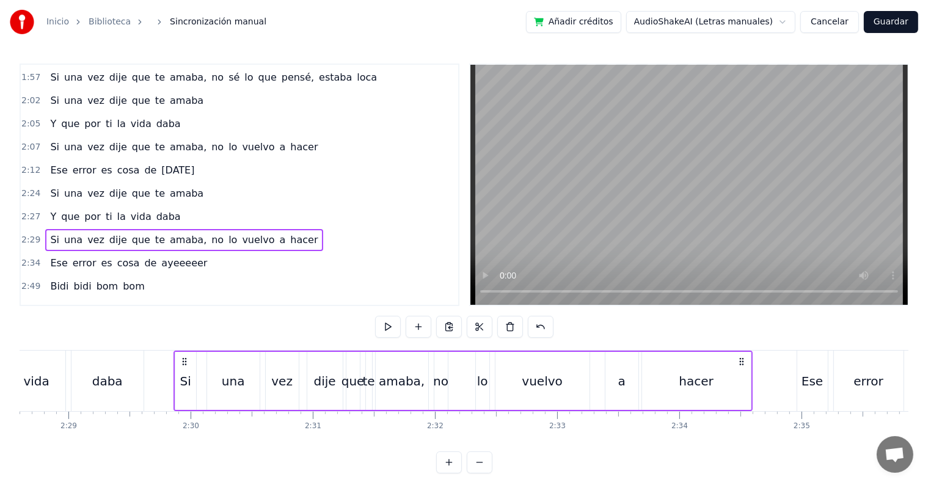
scroll to position [0, 18256]
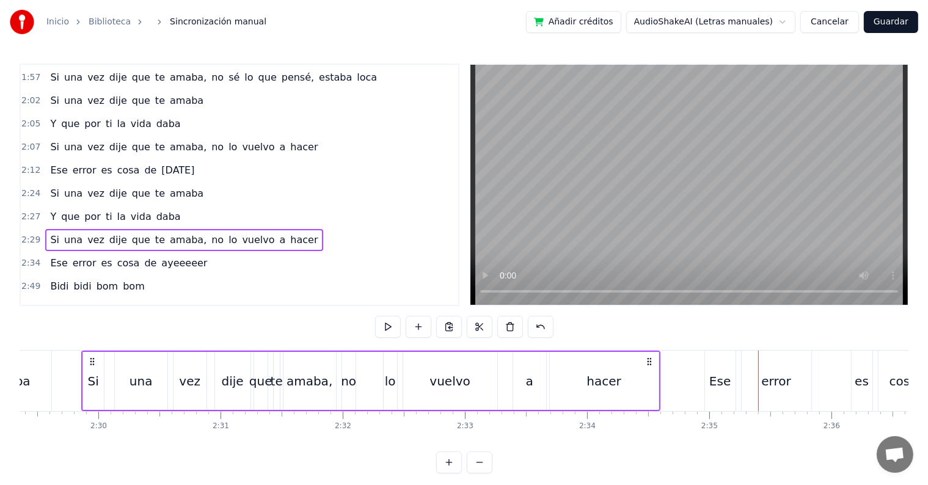
click at [289, 233] on span "hacer" at bounding box center [304, 240] width 30 height 14
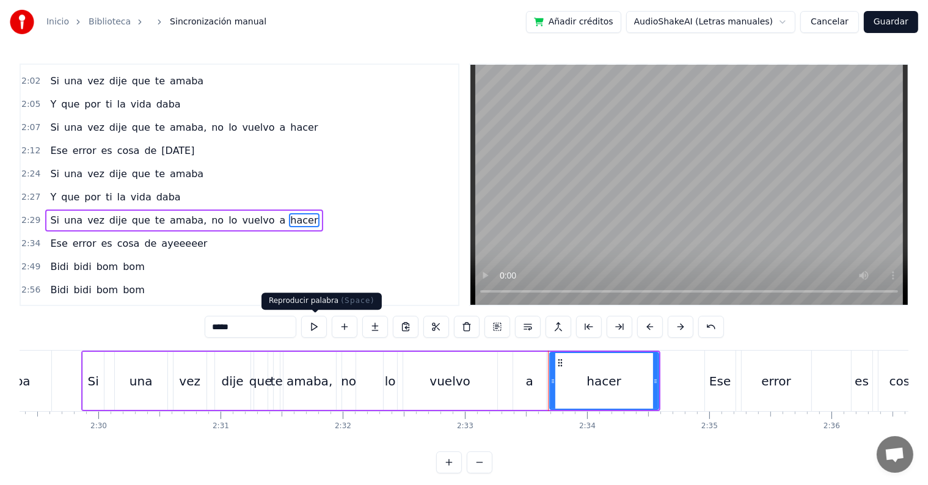
click at [314, 329] on button at bounding box center [314, 327] width 26 height 22
click at [315, 328] on button at bounding box center [314, 327] width 26 height 22
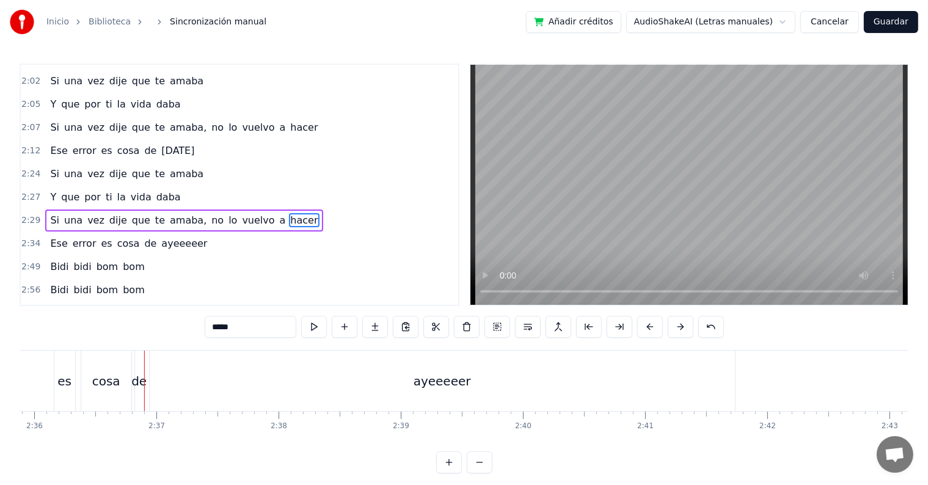
click at [309, 209] on div "2:29 Si una vez dije que te amaba, no lo vuelvo a hacer" at bounding box center [240, 220] width 438 height 23
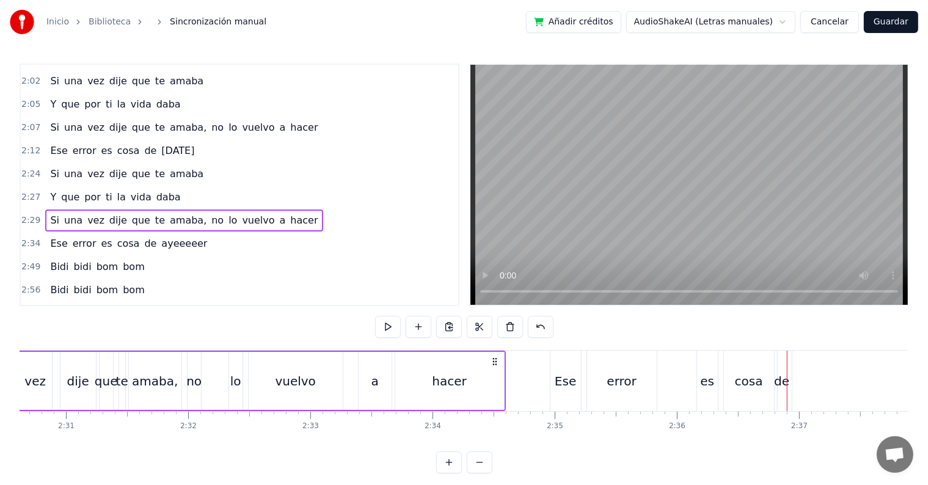
scroll to position [0, 18256]
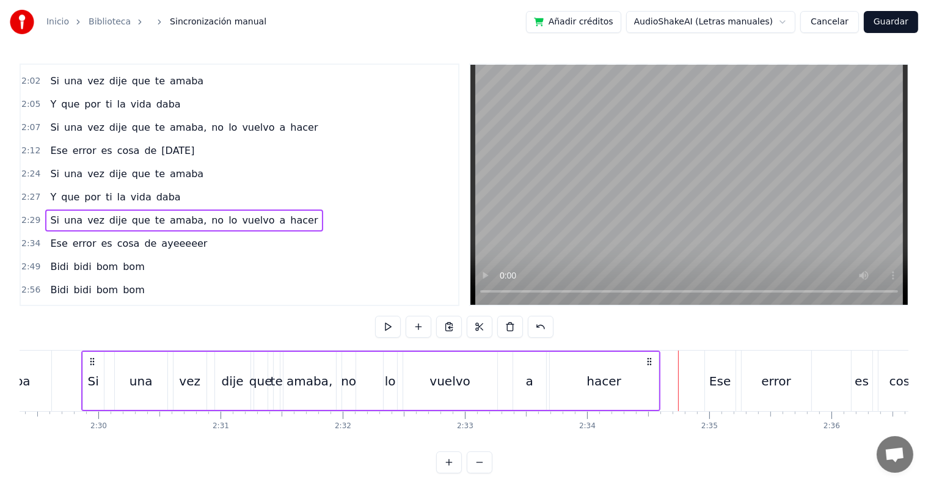
click at [288, 209] on div "2:29 Si una vez dije que te amaba, no lo vuelvo a hacer" at bounding box center [240, 220] width 438 height 23
click at [289, 213] on span "hacer" at bounding box center [304, 220] width 30 height 14
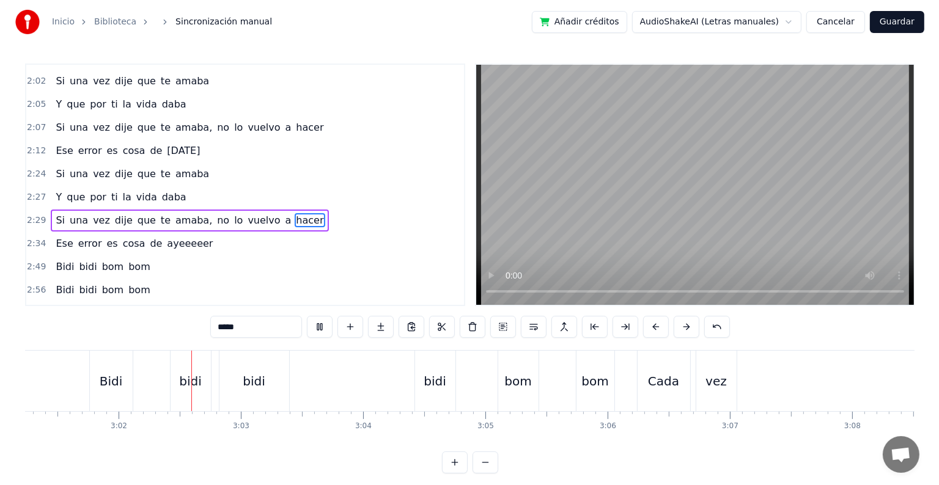
scroll to position [0, 22173]
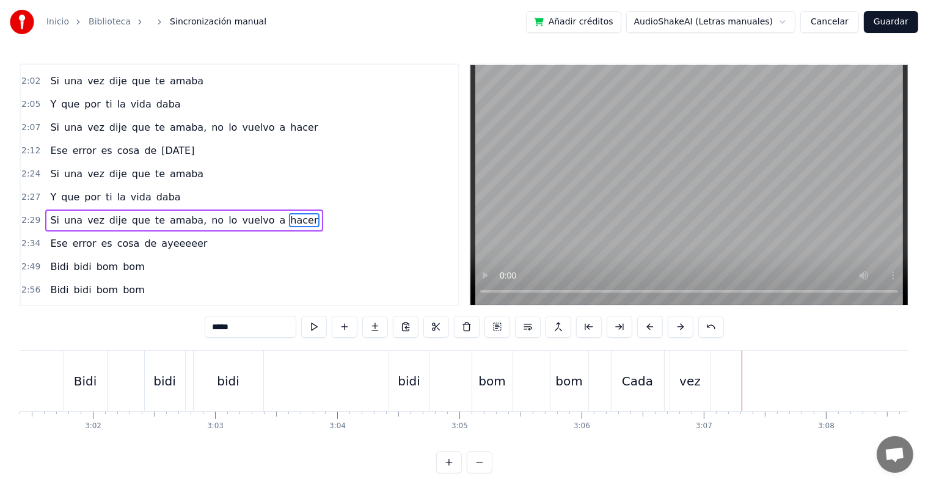
click at [895, 29] on button "Guardar" at bounding box center [891, 22] width 54 height 22
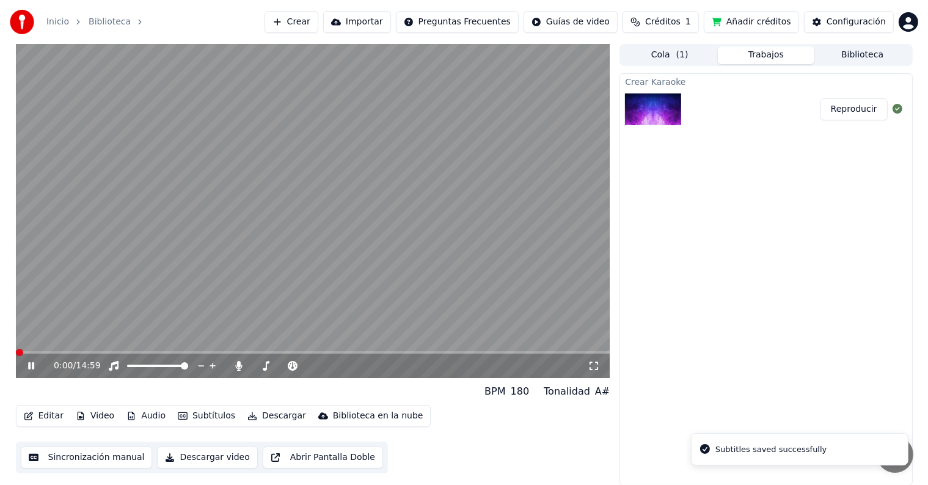
click at [34, 365] on icon at bounding box center [40, 366] width 29 height 10
click at [76, 414] on icon "button" at bounding box center [81, 416] width 10 height 9
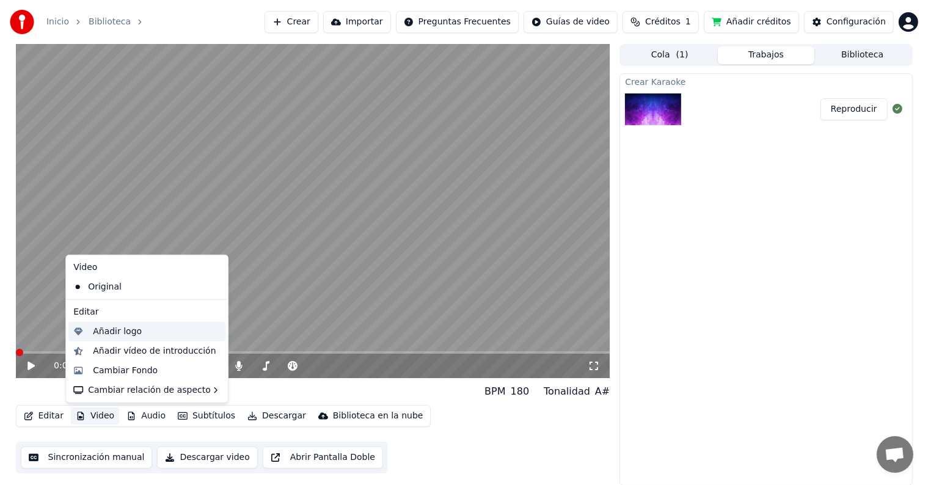
click at [122, 326] on div "Añadir logo" at bounding box center [117, 332] width 49 height 12
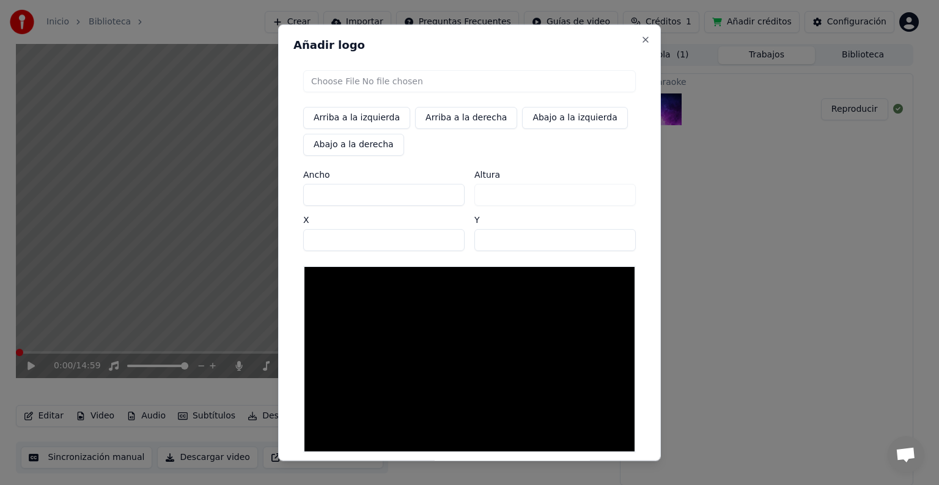
click at [342, 78] on input "file" at bounding box center [469, 81] width 332 height 22
type input "**********"
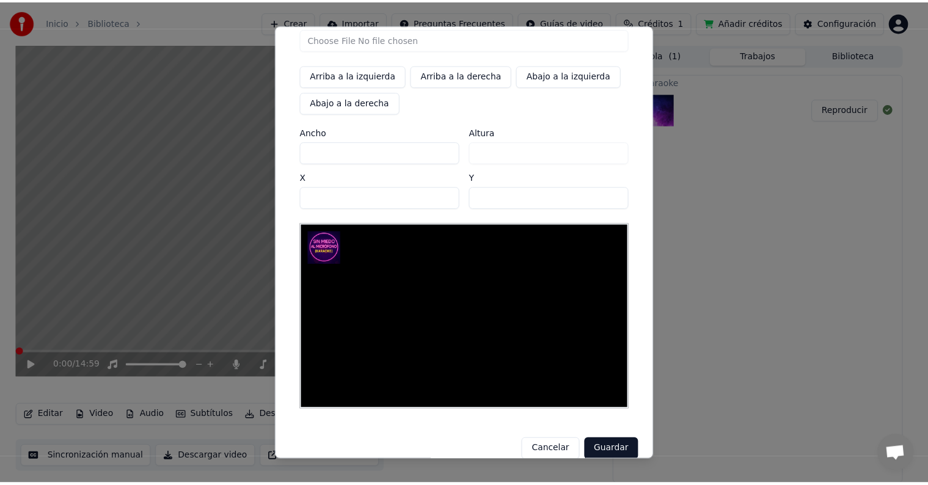
scroll to position [58, 0]
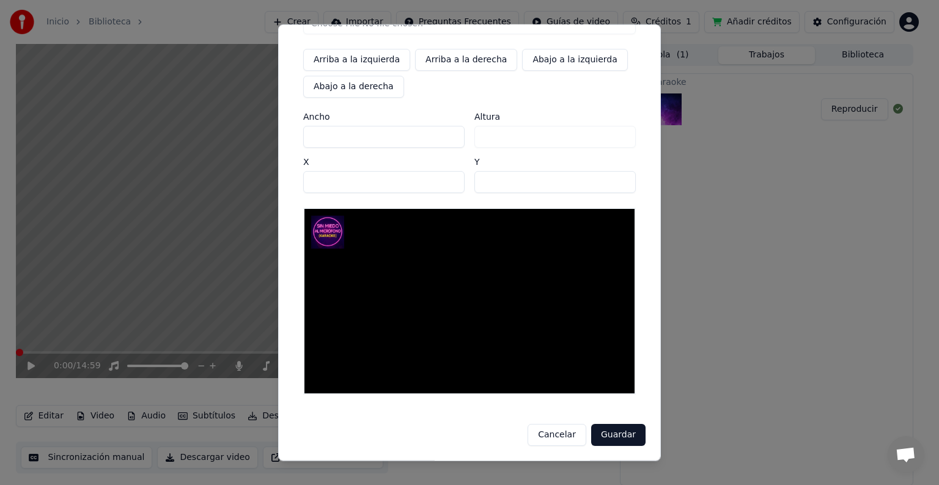
click at [614, 435] on button "Guardar" at bounding box center [618, 435] width 54 height 22
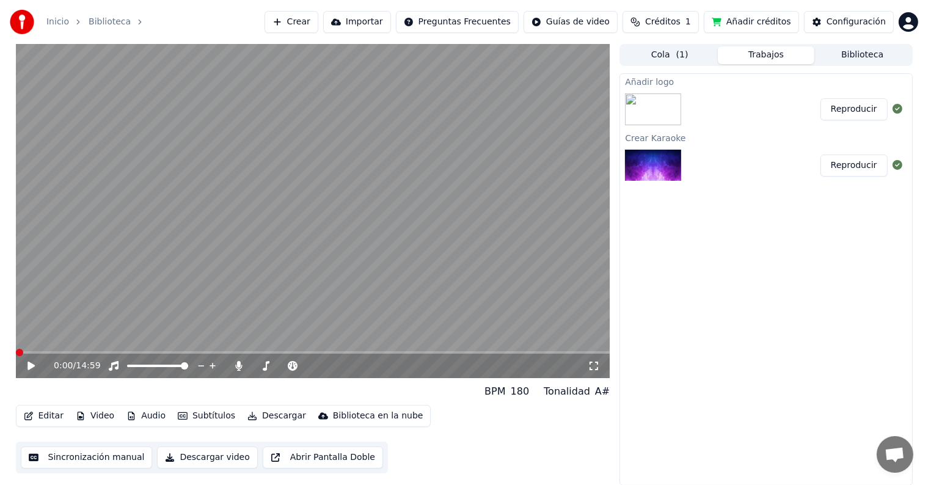
click at [845, 115] on button "Reproducir" at bounding box center [854, 109] width 67 height 22
click at [31, 367] on icon at bounding box center [40, 366] width 29 height 10
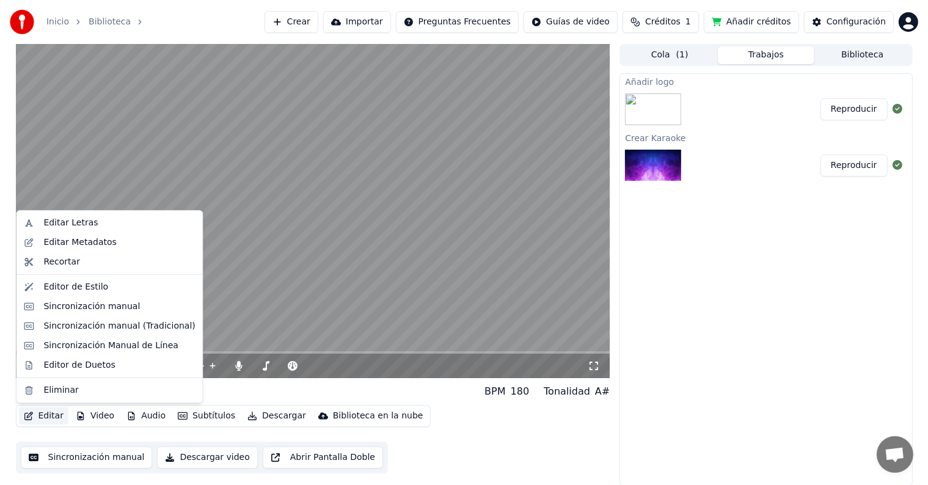
click at [45, 416] on button "Editar" at bounding box center [44, 416] width 50 height 17
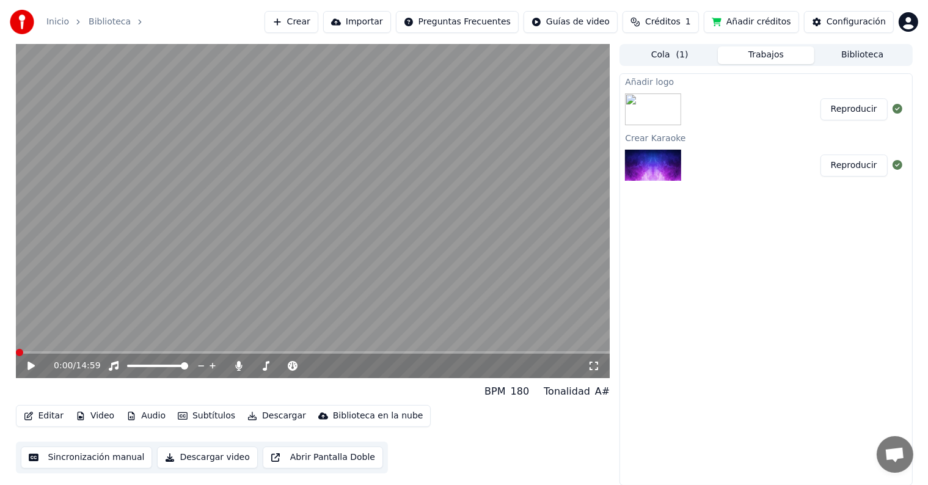
click at [0, 419] on div "0:00 / 14:59 ㅤㅤ BPM 180 Tonalidad A# Editar Video Audio Subtítulos Descargar Bi…" at bounding box center [464, 265] width 928 height 442
click at [28, 371] on icon at bounding box center [40, 366] width 29 height 10
click at [30, 367] on icon at bounding box center [31, 365] width 6 height 7
click at [54, 423] on button "Editar" at bounding box center [44, 416] width 50 height 17
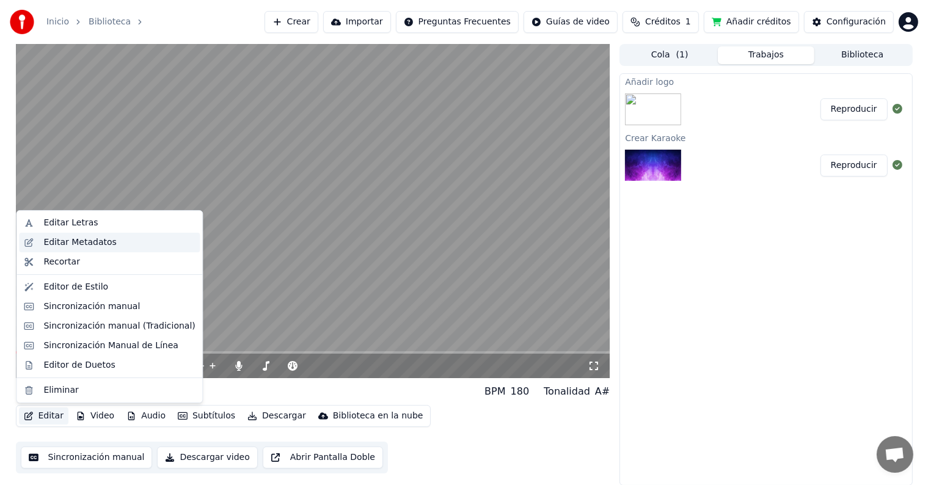
click at [98, 244] on div "Editar Metadatos" at bounding box center [79, 243] width 73 height 12
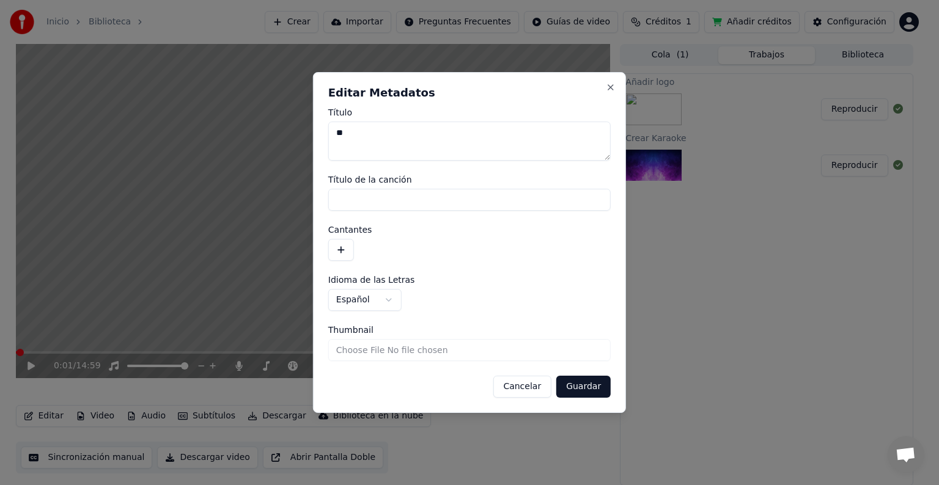
drag, startPoint x: 364, startPoint y: 140, endPoint x: 273, endPoint y: 125, distance: 92.2
click at [273, 125] on body "**********" at bounding box center [464, 242] width 928 height 485
drag, startPoint x: 388, startPoint y: 202, endPoint x: 237, endPoint y: 200, distance: 151.0
click at [237, 200] on body "**********" at bounding box center [464, 242] width 928 height 485
paste input
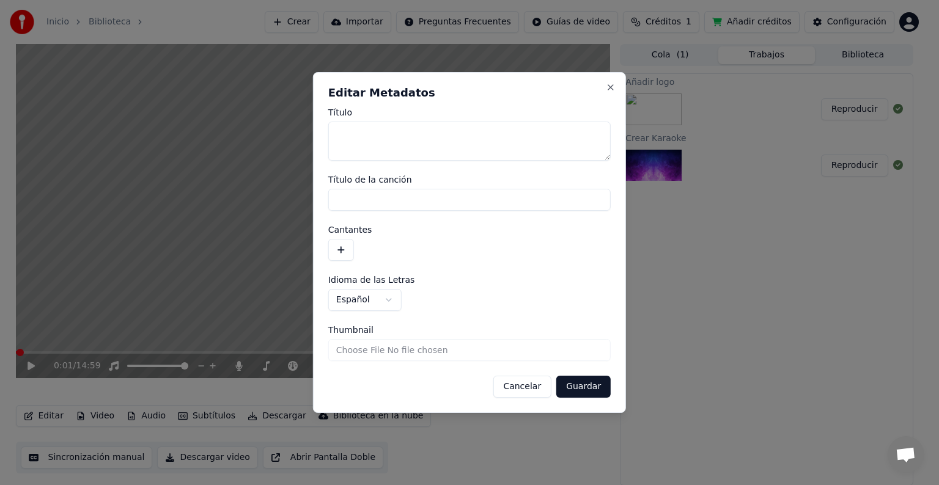
paste input
drag, startPoint x: 360, startPoint y: 205, endPoint x: 243, endPoint y: 196, distance: 117.7
click at [243, 196] on body "**********" at bounding box center [464, 242] width 928 height 485
click at [592, 384] on button "Guardar" at bounding box center [583, 387] width 54 height 22
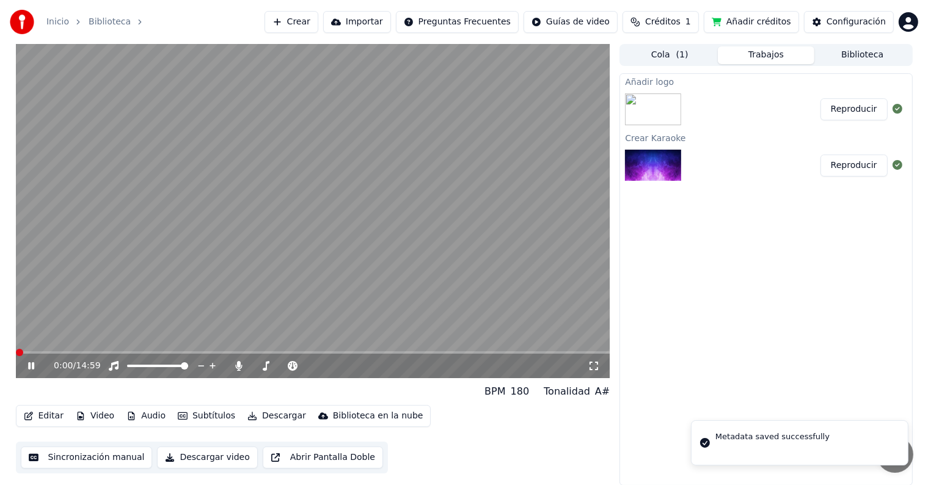
click at [16, 352] on span at bounding box center [19, 352] width 7 height 7
click at [29, 369] on icon at bounding box center [31, 365] width 6 height 7
click at [351, 365] on icon at bounding box center [354, 366] width 12 height 12
click at [31, 367] on icon at bounding box center [31, 366] width 7 height 9
click at [111, 354] on span at bounding box center [313, 352] width 595 height 2
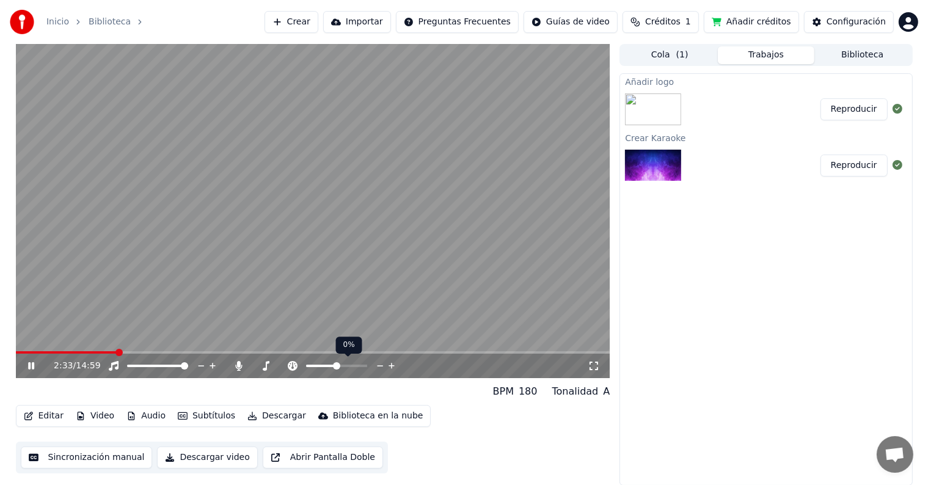
click at [392, 365] on icon at bounding box center [392, 366] width 12 height 12
click at [670, 348] on div "Añadir logo ㅤㅤ Reproducir Crear Karaoke ㅤㅤ Reproducir" at bounding box center [766, 279] width 293 height 413
click at [35, 362] on icon at bounding box center [40, 366] width 29 height 10
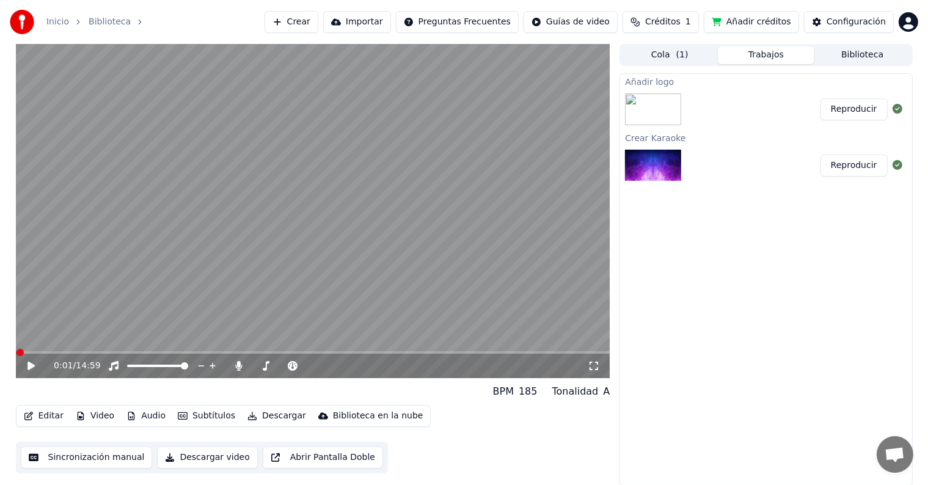
click at [16, 353] on span at bounding box center [16, 352] width 1 height 2
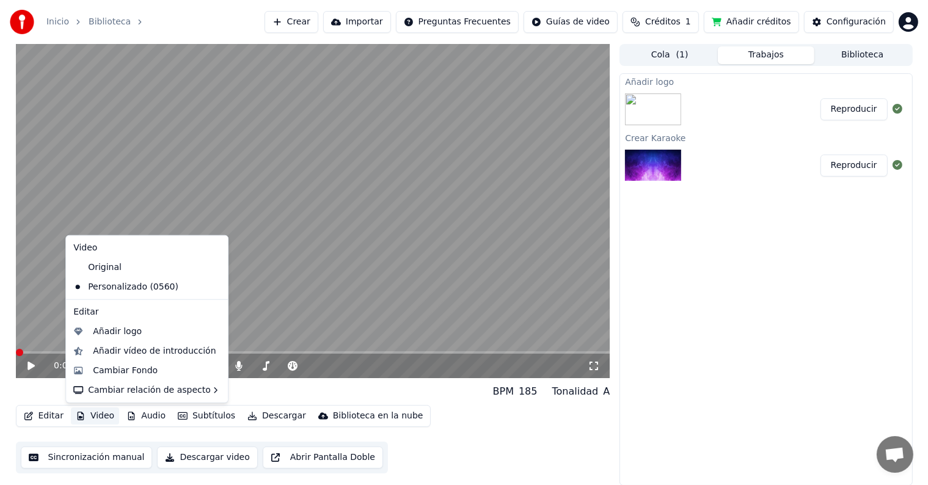
click at [86, 422] on button "Video" at bounding box center [95, 416] width 48 height 17
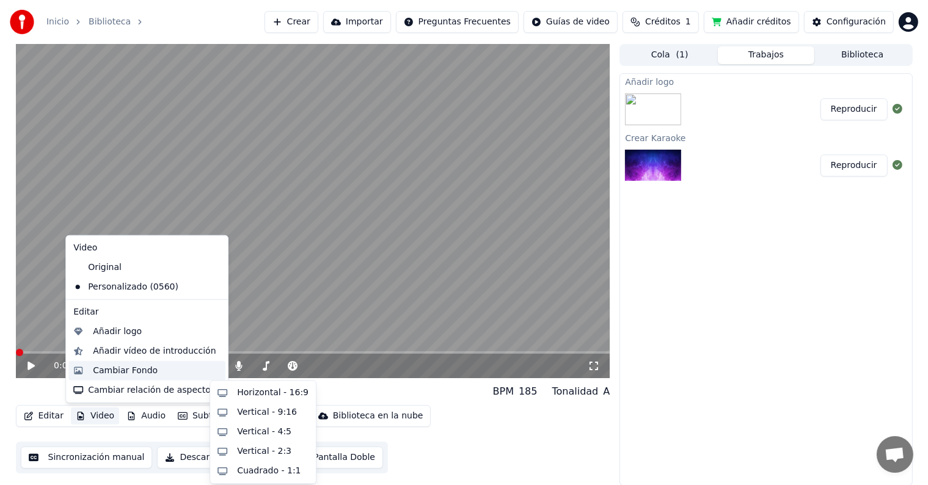
click at [142, 376] on div "Cambiar Fondo" at bounding box center [146, 371] width 157 height 20
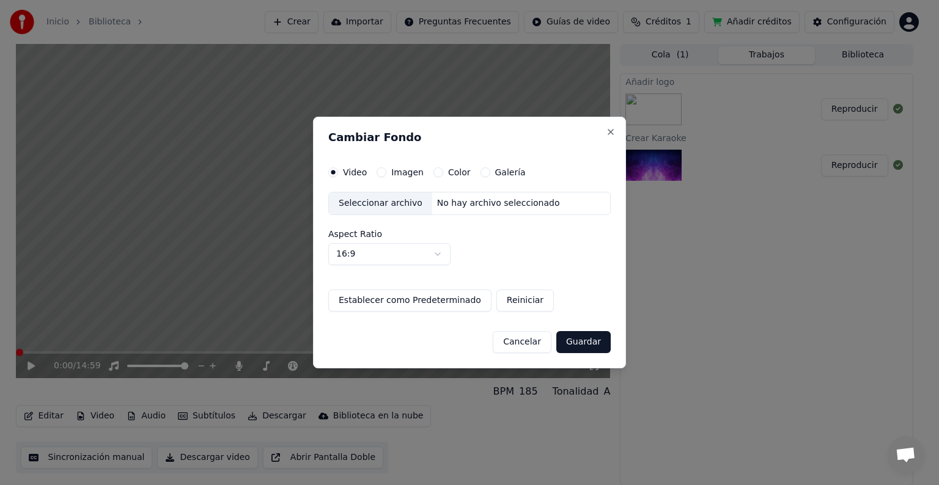
click at [392, 174] on label "Imagen" at bounding box center [407, 172] width 32 height 9
click at [386, 174] on button "Imagen" at bounding box center [381, 172] width 10 height 10
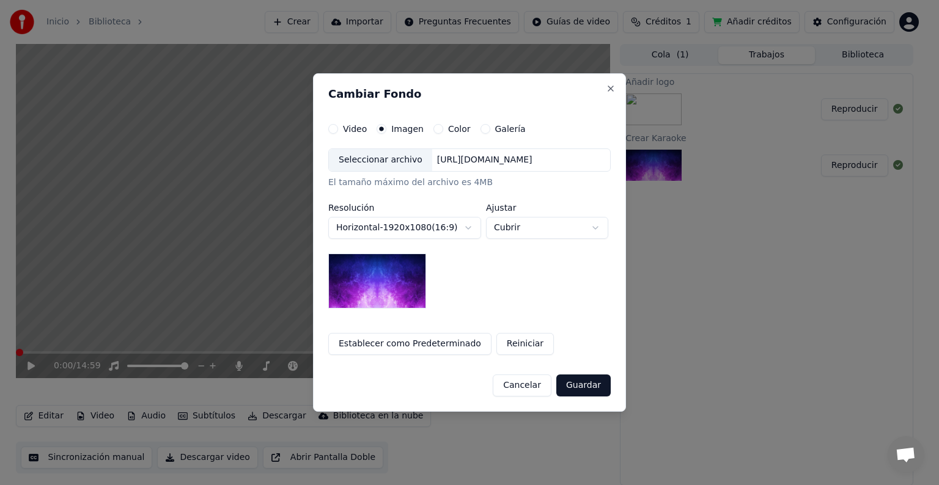
click at [382, 167] on div "Seleccionar archivo" at bounding box center [380, 160] width 103 height 22
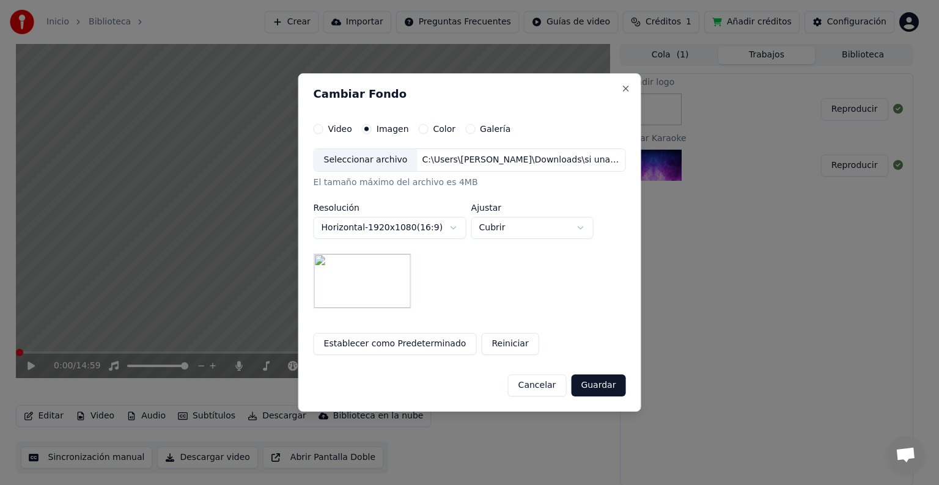
click at [597, 384] on button "Guardar" at bounding box center [598, 386] width 54 height 22
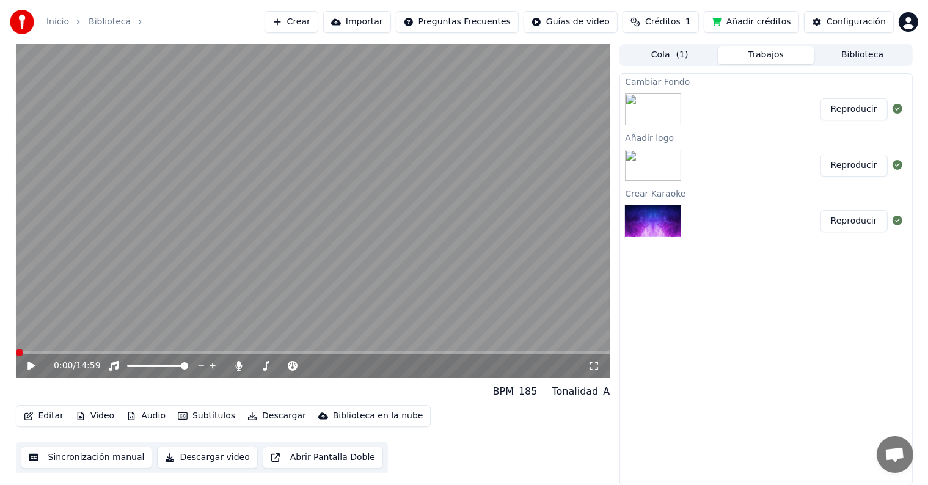
click at [849, 116] on button "Reproducir" at bounding box center [854, 109] width 67 height 22
click at [34, 366] on icon at bounding box center [40, 366] width 29 height 10
click at [264, 417] on button "Descargar" at bounding box center [277, 416] width 68 height 17
click at [681, 353] on div "Cambiar Fondo Reproducir Añadir logo ㅤㅤ Reproducir Crear Karaoke ㅤㅤ Reproducir" at bounding box center [766, 279] width 293 height 413
click at [54, 416] on button "Editar" at bounding box center [44, 416] width 50 height 17
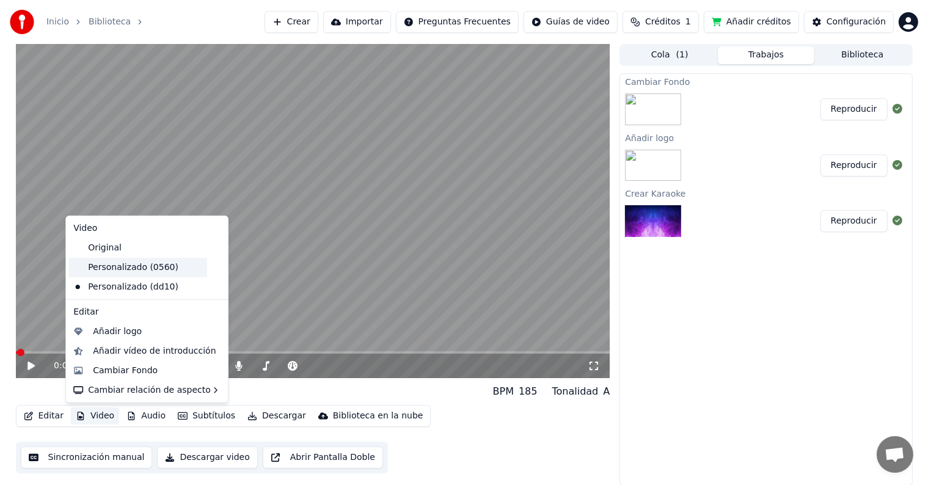
click at [153, 266] on div "Personalizado (0560)" at bounding box center [137, 268] width 139 height 20
click at [98, 420] on button "Video" at bounding box center [95, 416] width 48 height 17
click at [123, 369] on div "Cambiar Fondo" at bounding box center [125, 371] width 65 height 12
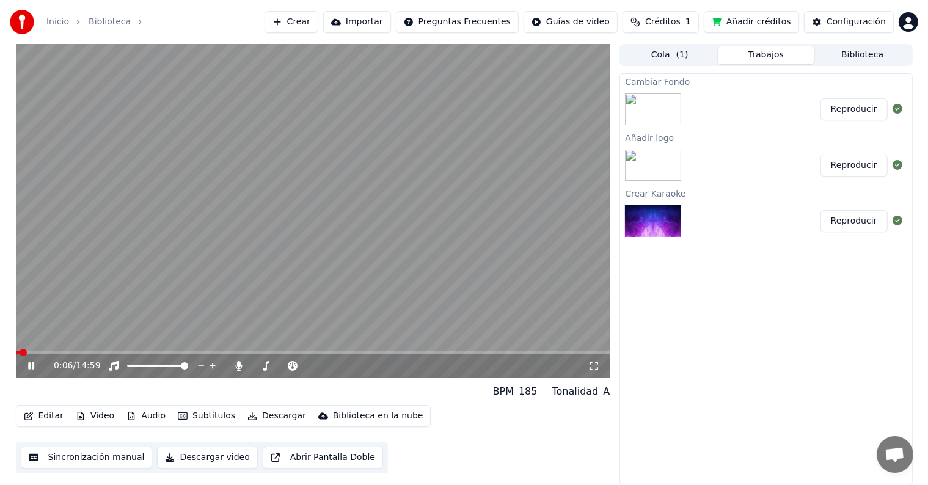
click at [182, 241] on video at bounding box center [313, 211] width 595 height 334
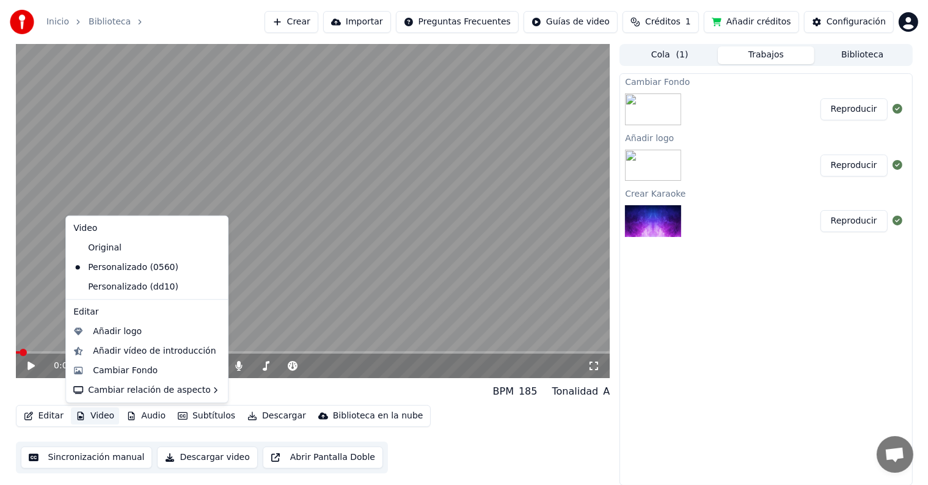
click at [93, 420] on button "Video" at bounding box center [95, 416] width 48 height 17
click at [141, 371] on div "Cambiar Fondo" at bounding box center [125, 371] width 65 height 12
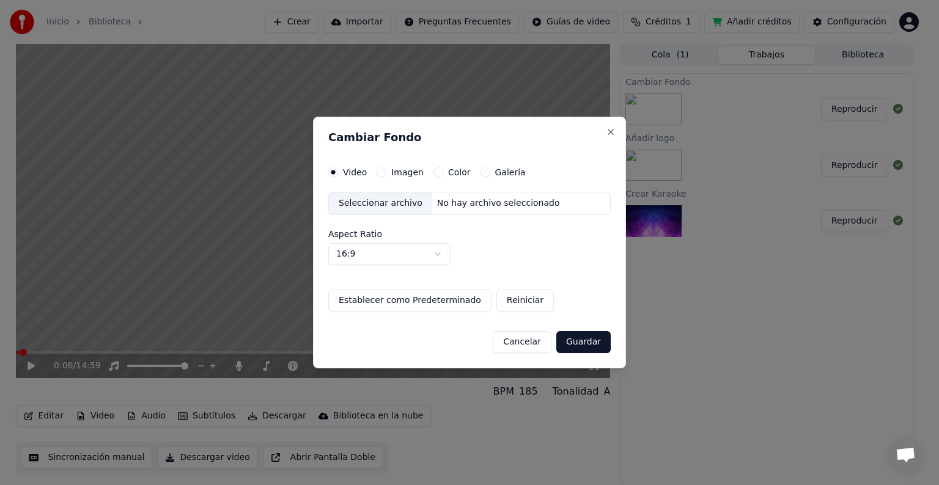
click at [381, 172] on button "Imagen" at bounding box center [381, 172] width 10 height 10
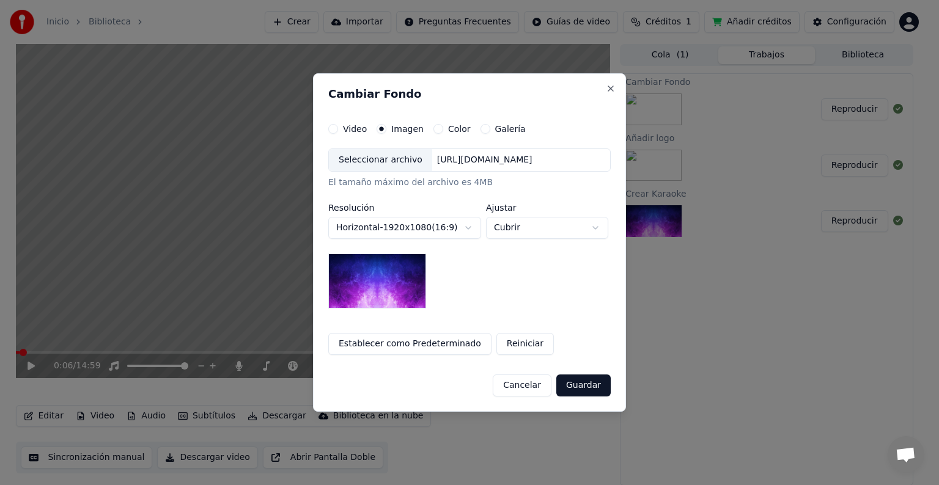
click at [375, 159] on div "Seleccionar archivo" at bounding box center [380, 160] width 103 height 22
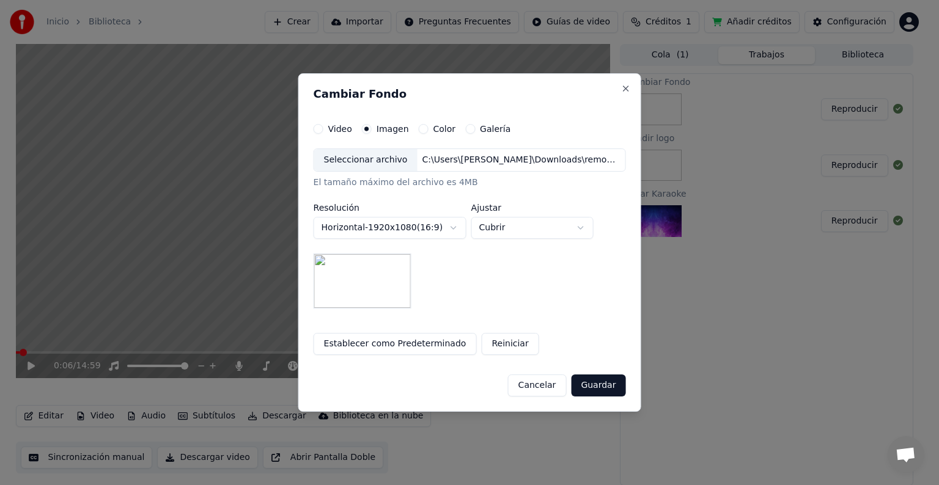
click at [604, 384] on button "Guardar" at bounding box center [598, 386] width 54 height 22
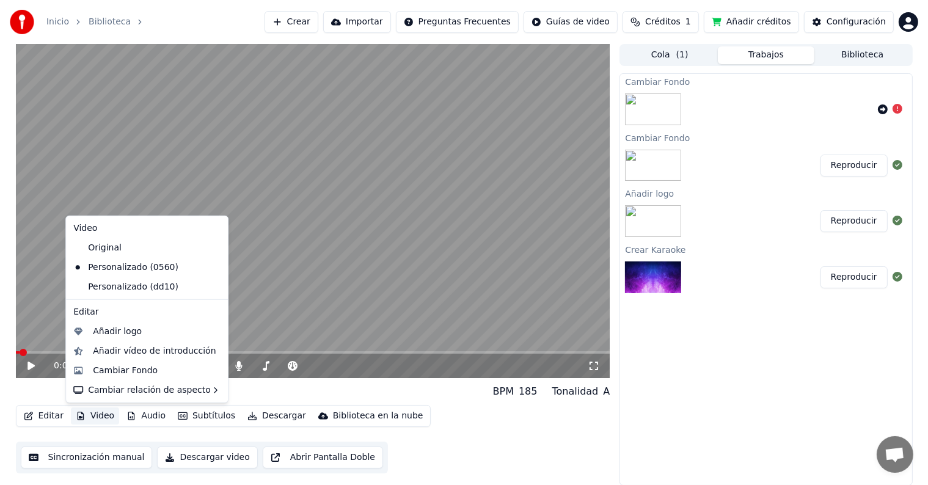
click at [98, 420] on button "Video" at bounding box center [95, 416] width 48 height 17
click at [134, 367] on div "Cambiar Fondo" at bounding box center [125, 371] width 65 height 12
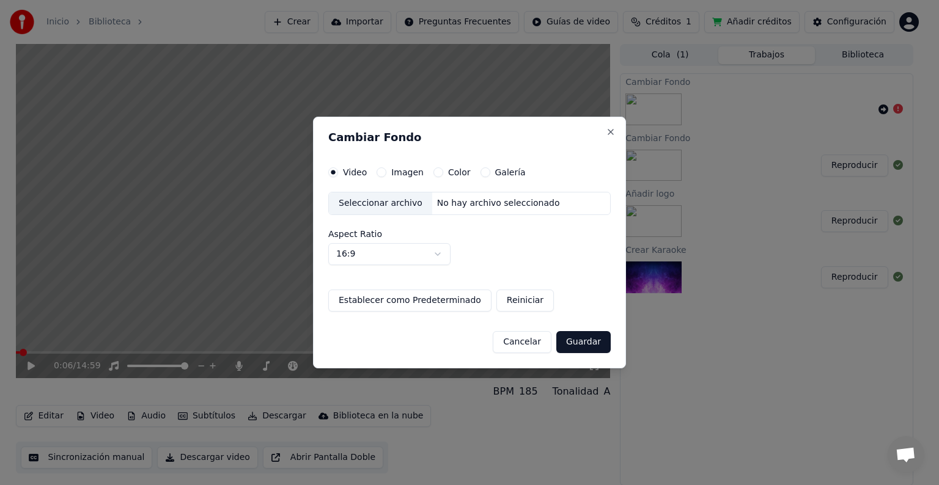
click at [396, 174] on label "Imagen" at bounding box center [407, 172] width 32 height 9
click at [386, 174] on button "Imagen" at bounding box center [381, 172] width 10 height 10
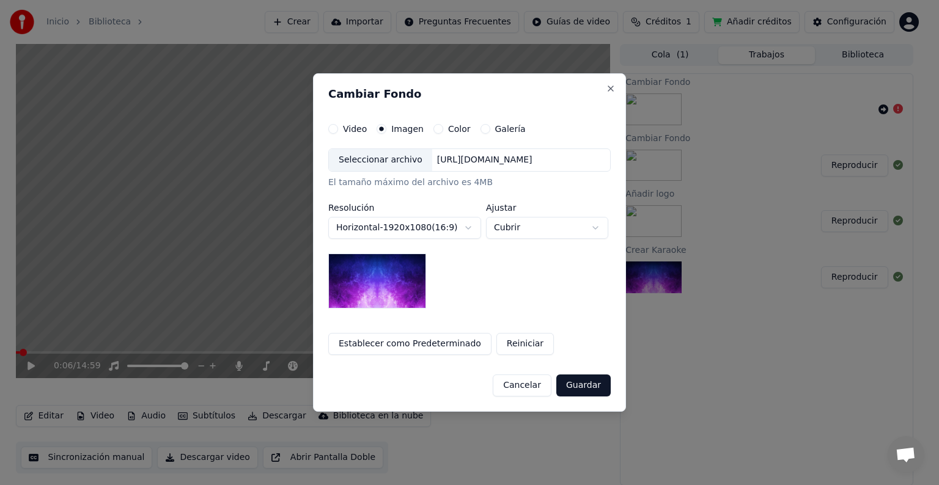
click at [383, 167] on div "Seleccionar archivo" at bounding box center [380, 160] width 103 height 22
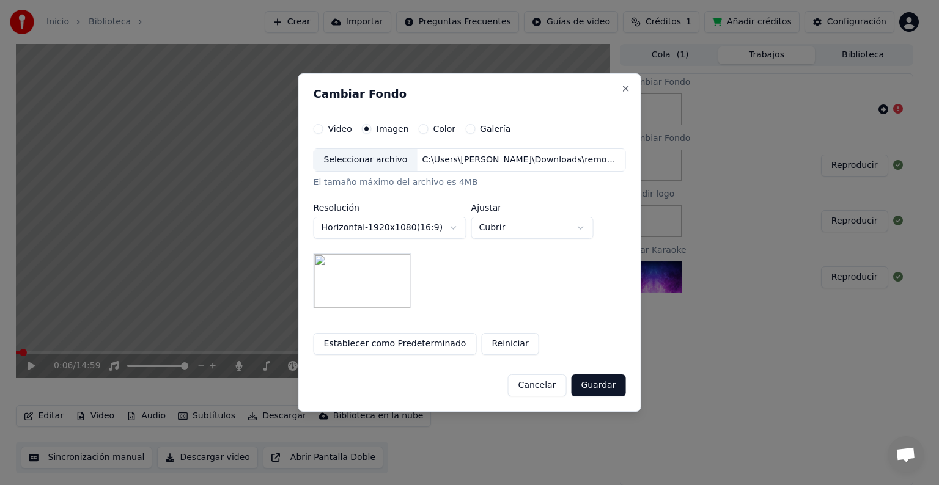
click at [599, 390] on button "Guardar" at bounding box center [598, 386] width 54 height 22
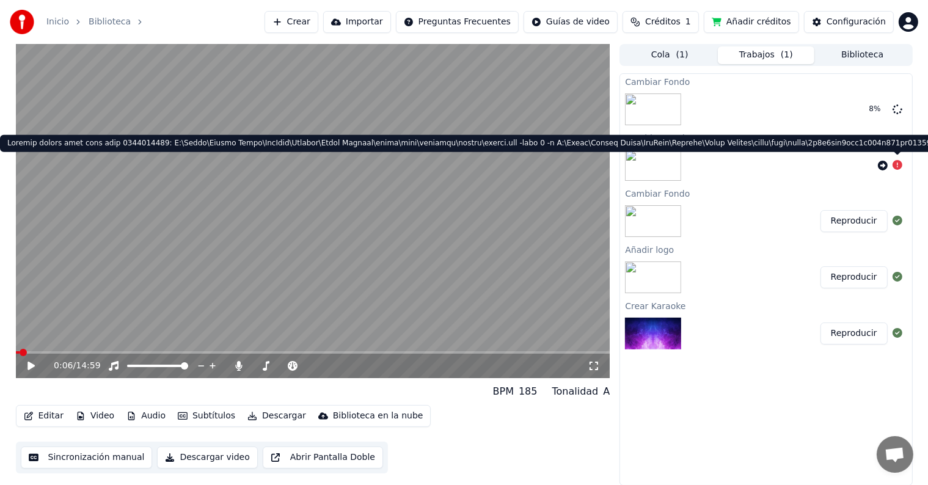
click at [897, 161] on icon at bounding box center [898, 165] width 10 height 10
click at [897, 166] on icon at bounding box center [898, 165] width 10 height 10
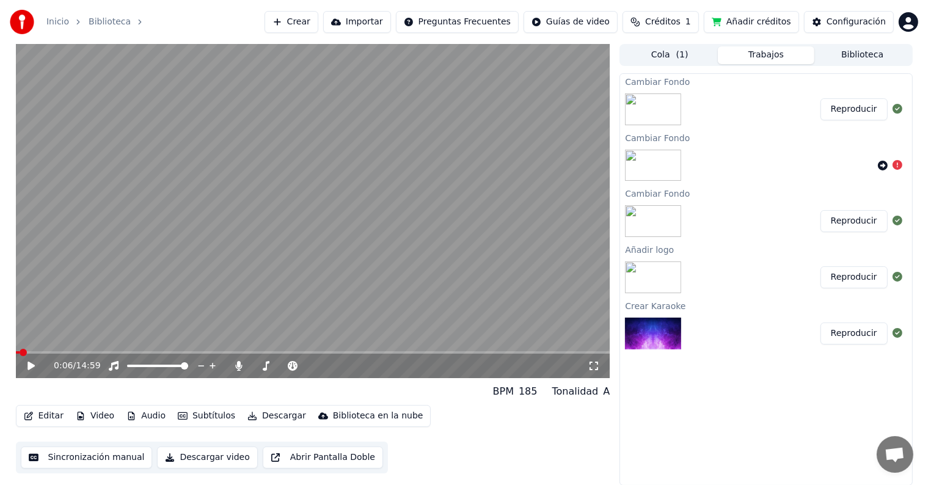
click at [873, 110] on button "Reproducir" at bounding box center [854, 109] width 67 height 22
click at [260, 225] on video at bounding box center [313, 211] width 595 height 334
click at [271, 411] on button "Descargar" at bounding box center [277, 416] width 68 height 17
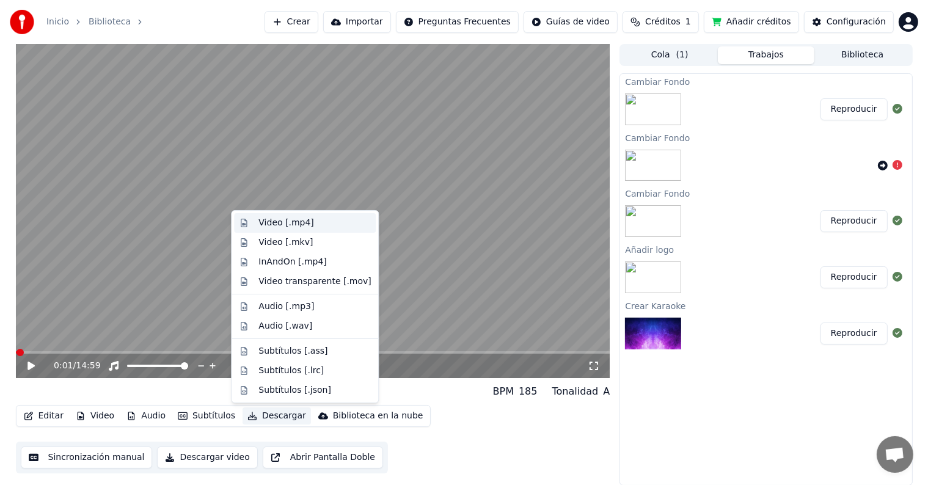
click at [295, 225] on div "Video [.mp4]" at bounding box center [286, 223] width 55 height 12
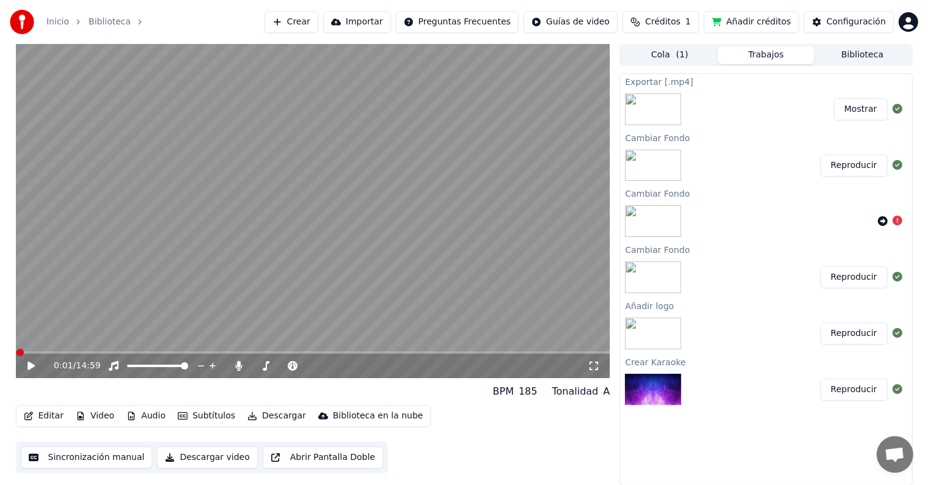
click at [793, 112] on div at bounding box center [760, 109] width 148 height 17
click at [843, 109] on button "Mostrar" at bounding box center [861, 109] width 54 height 22
click at [862, 109] on button "Mostrar" at bounding box center [861, 109] width 54 height 22
